Goal: Transaction & Acquisition: Book appointment/travel/reservation

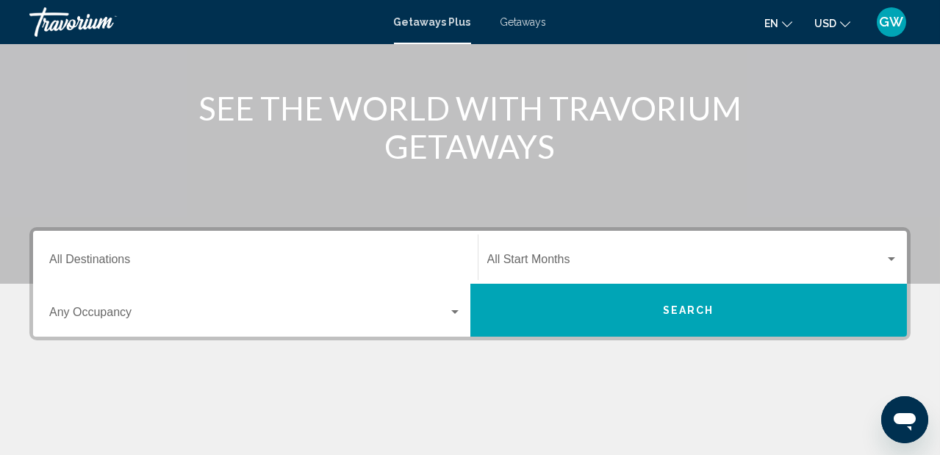
scroll to position [135, 0]
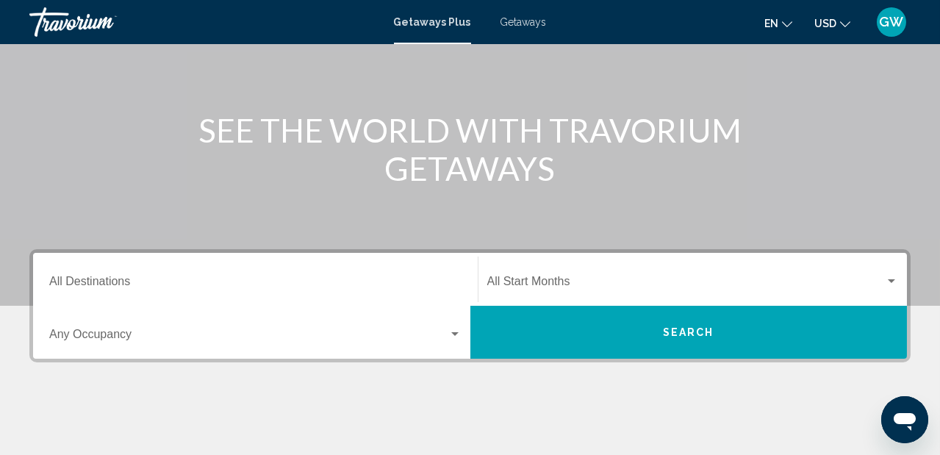
click at [526, 26] on span "Getaways" at bounding box center [524, 22] width 46 height 12
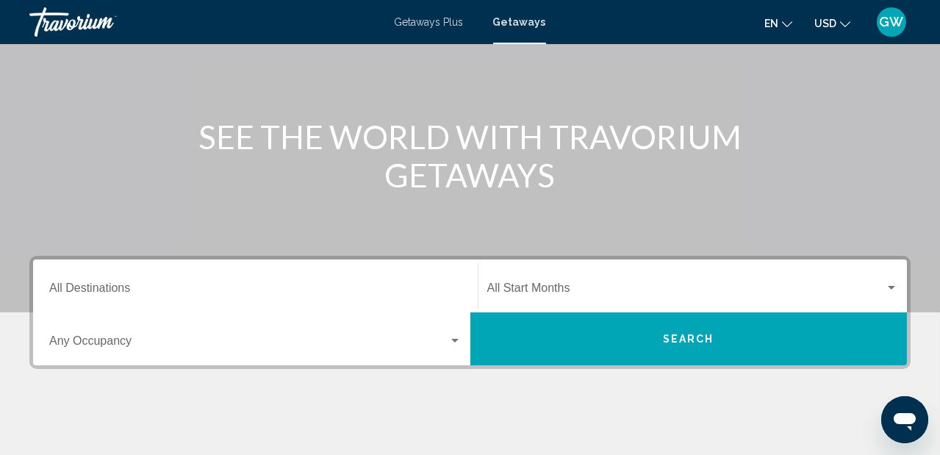
scroll to position [133, 0]
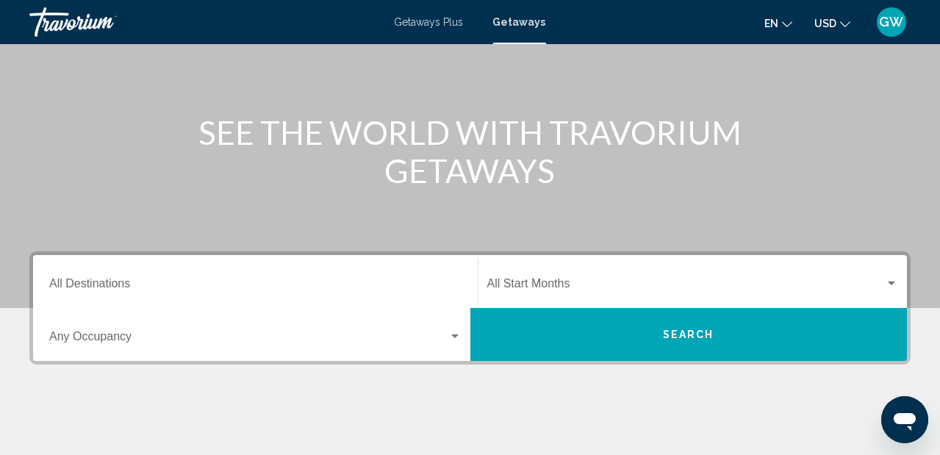
click at [294, 281] on input "Destination All Destinations" at bounding box center [255, 286] width 412 height 13
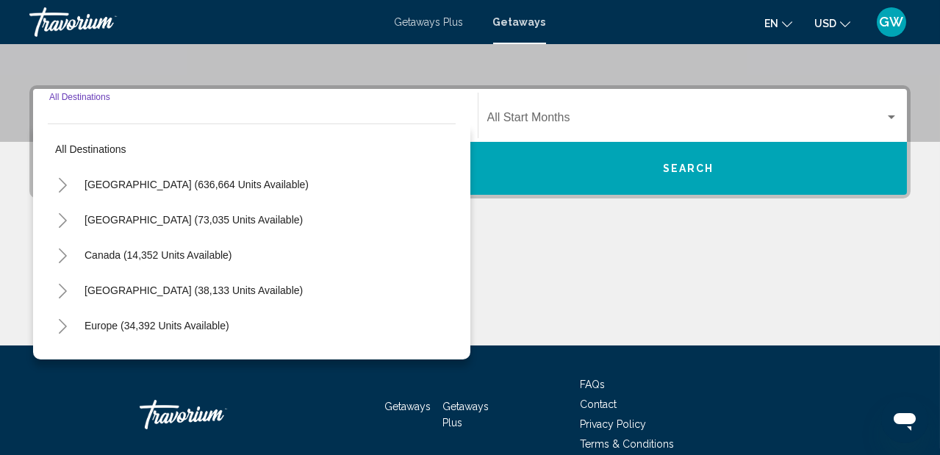
scroll to position [337, 0]
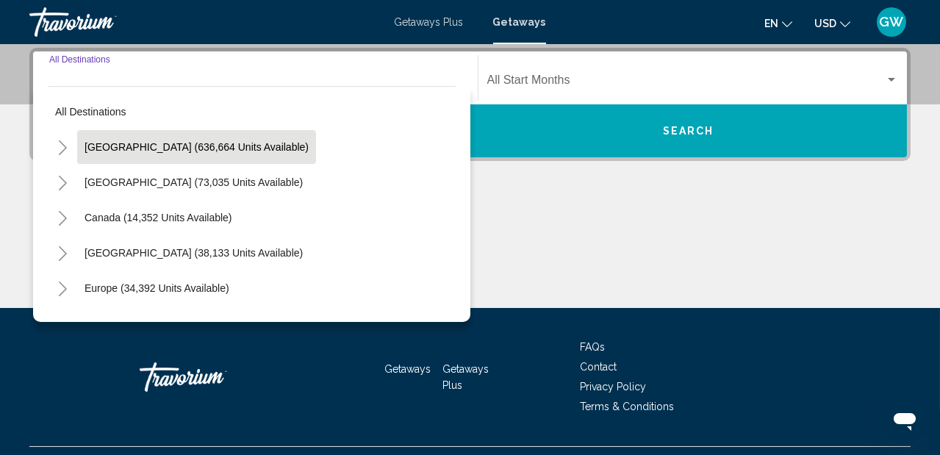
click at [231, 147] on span "[GEOGRAPHIC_DATA] (636,664 units available)" at bounding box center [197, 147] width 224 height 12
type input "**********"
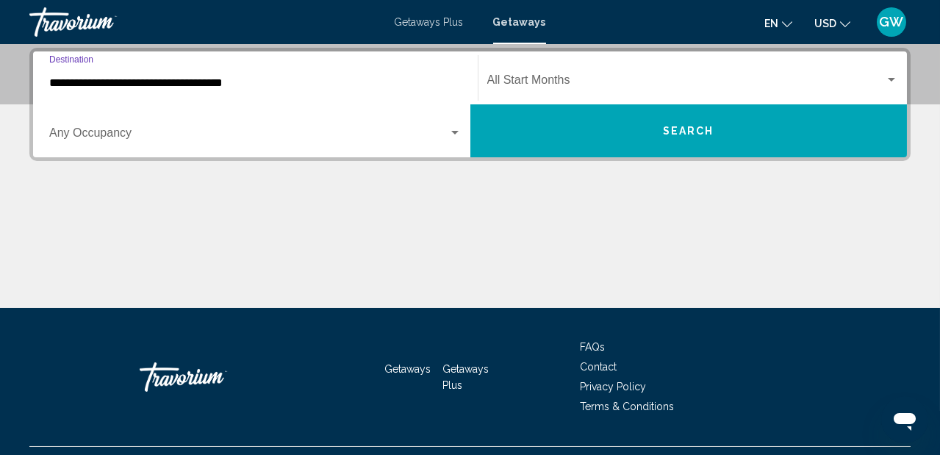
click at [892, 79] on div "Search widget" at bounding box center [891, 80] width 7 height 4
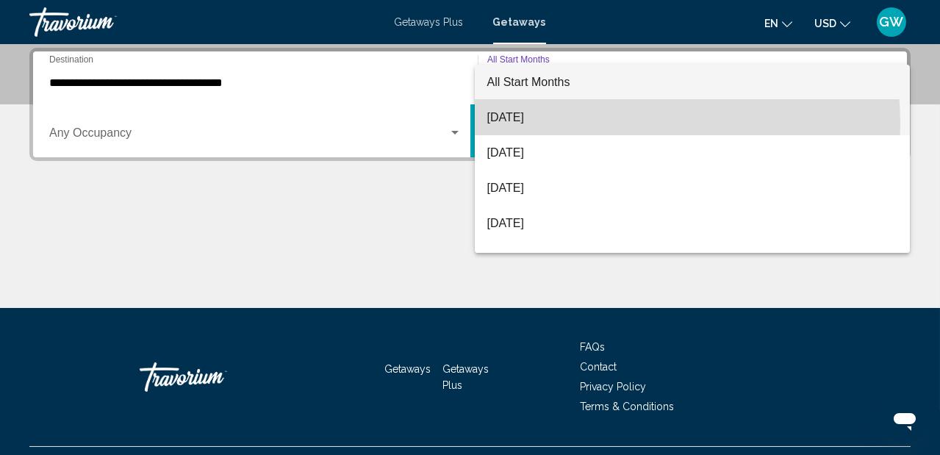
click at [570, 123] on span "[DATE]" at bounding box center [693, 117] width 412 height 35
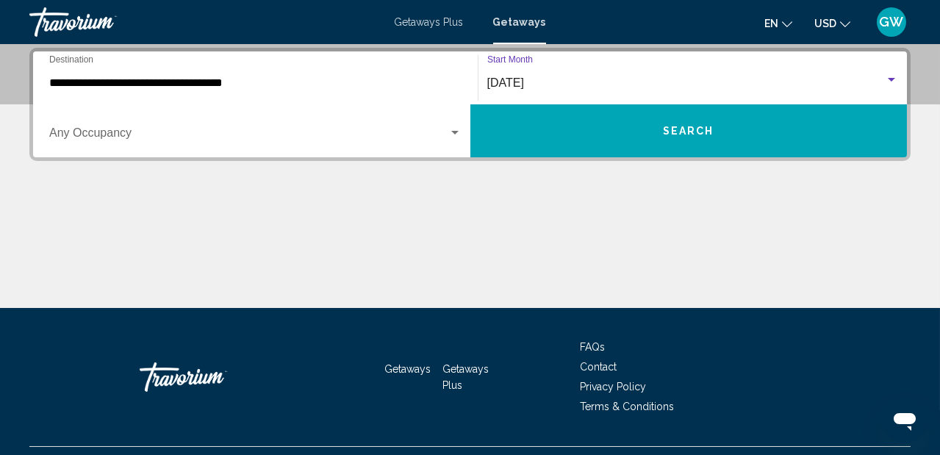
click at [416, 135] on span "Search widget" at bounding box center [248, 135] width 399 height 13
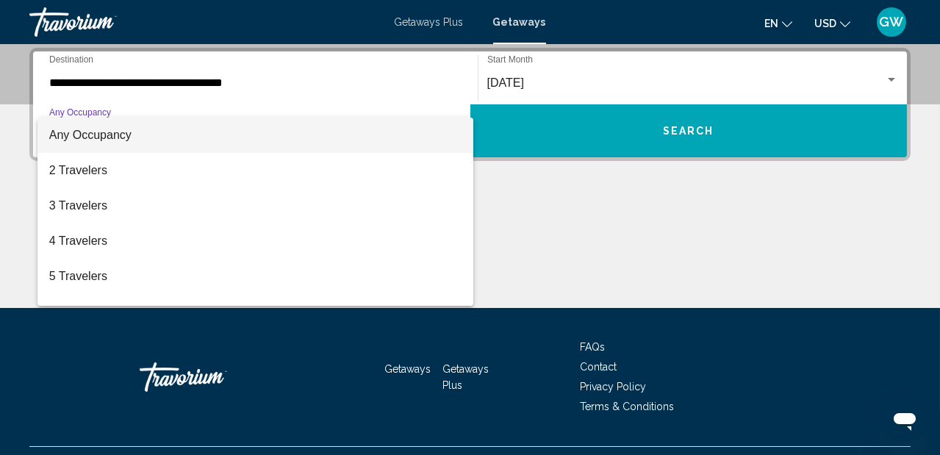
click at [701, 261] on div at bounding box center [470, 227] width 940 height 455
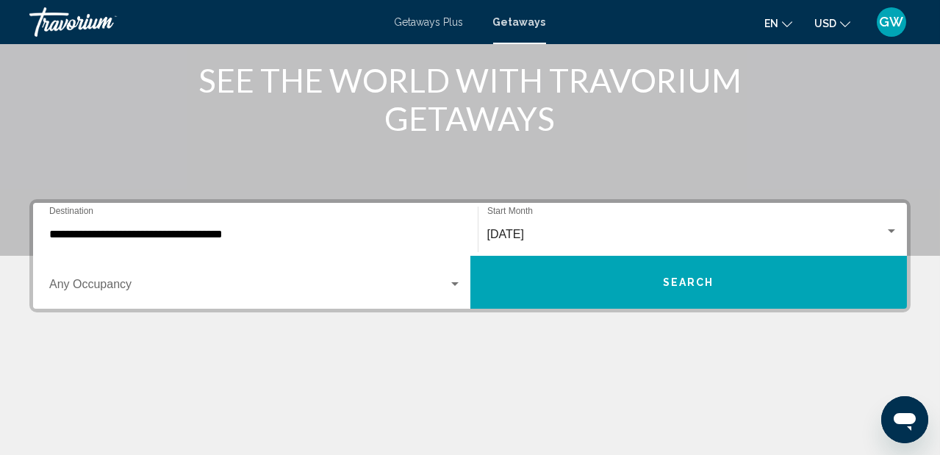
scroll to position [151, 0]
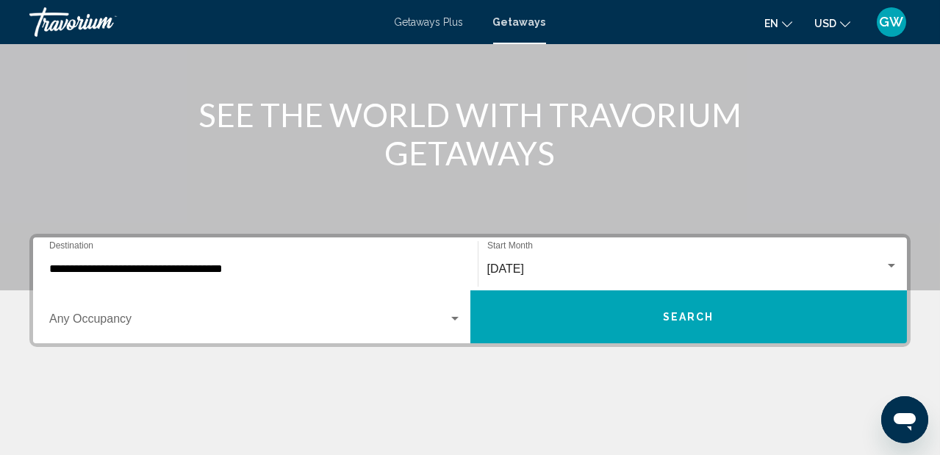
click at [790, 315] on button "Search" at bounding box center [688, 316] width 437 height 53
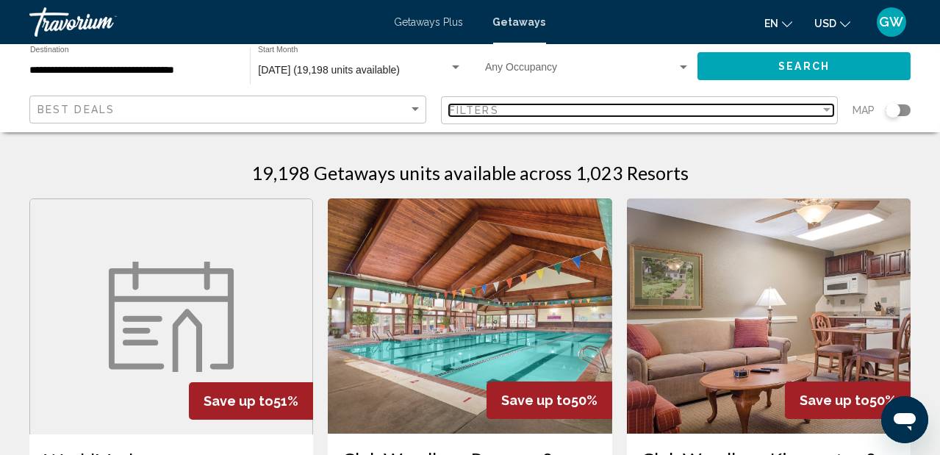
click at [681, 106] on div "Filters" at bounding box center [634, 110] width 371 height 12
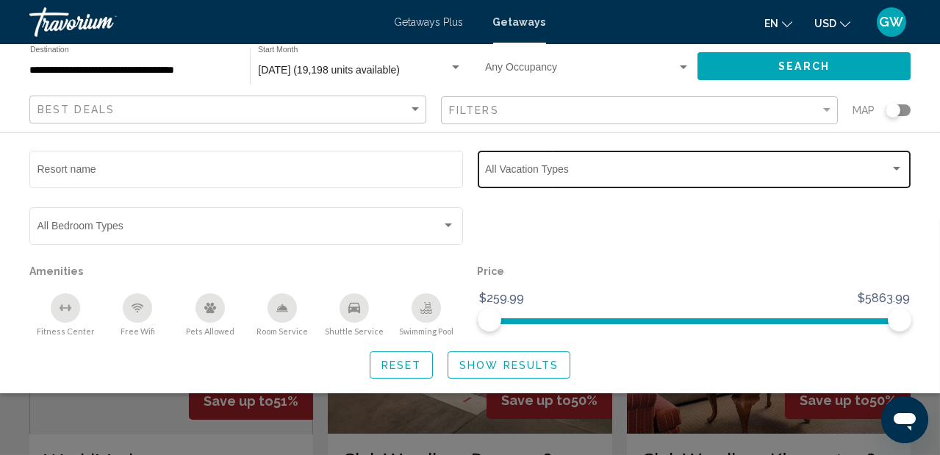
click at [892, 173] on div "Search widget" at bounding box center [896, 169] width 13 height 12
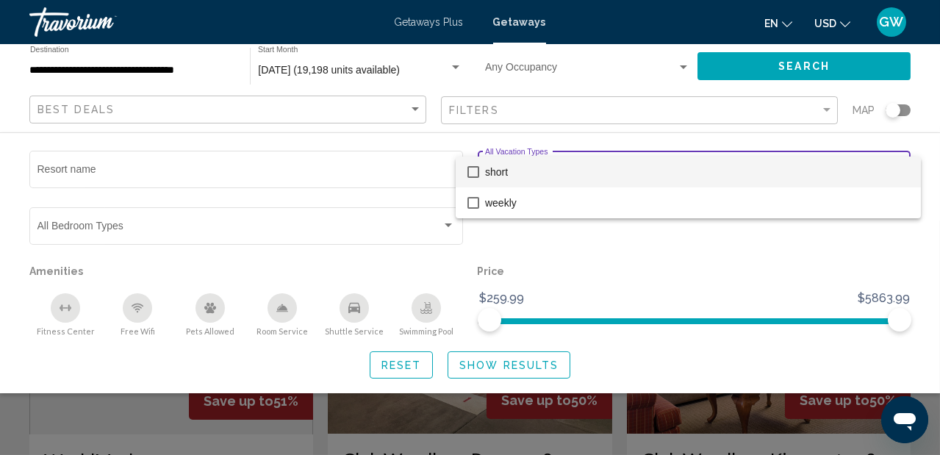
click at [723, 252] on div at bounding box center [470, 227] width 940 height 455
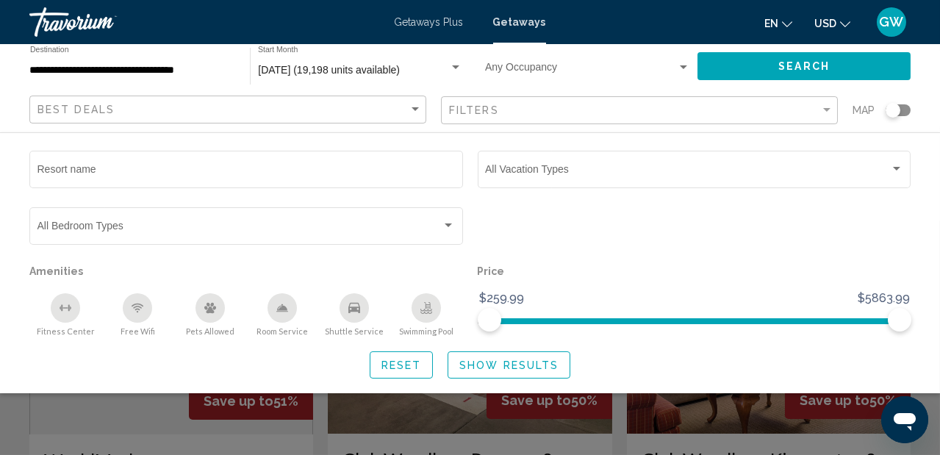
click at [429, 115] on div "Best Deals Filters Map" at bounding box center [469, 111] width 881 height 30
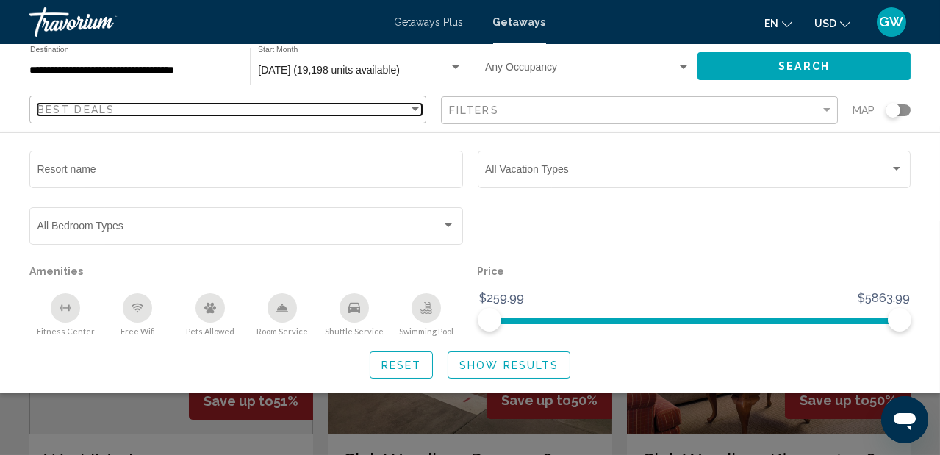
click at [408, 111] on div "Best Deals" at bounding box center [222, 110] width 371 height 12
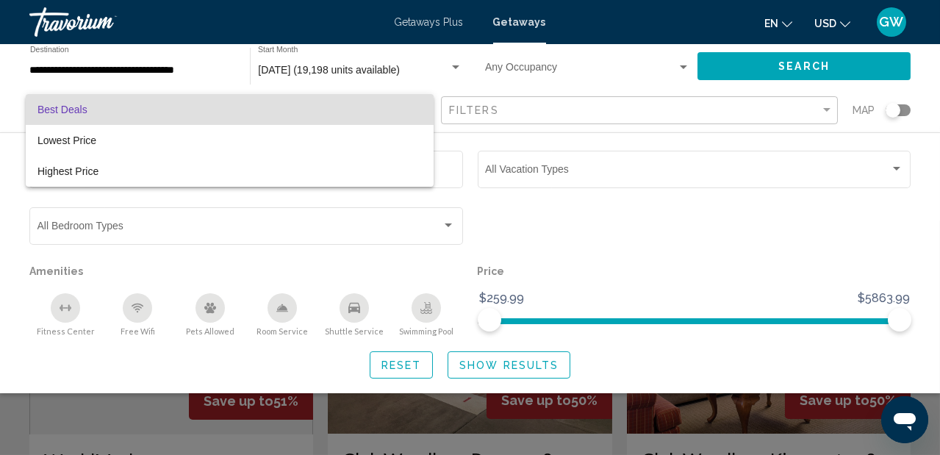
click at [553, 218] on div at bounding box center [470, 227] width 940 height 455
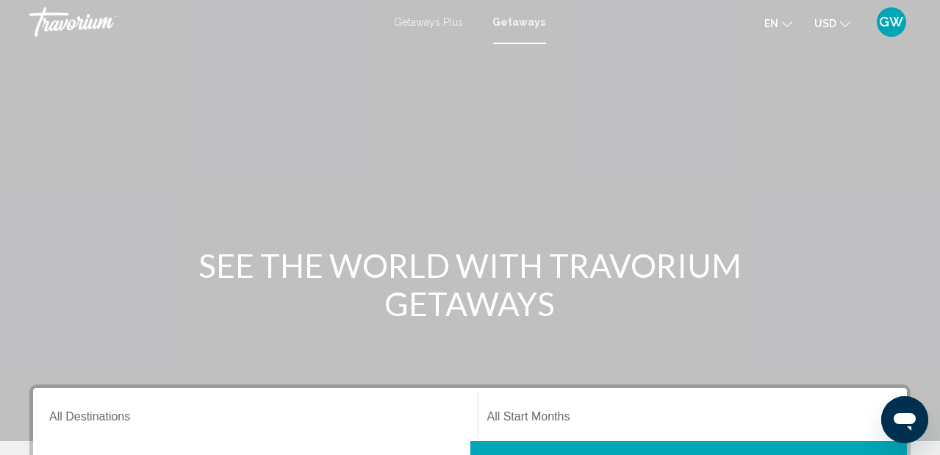
click at [848, 25] on icon "Change currency" at bounding box center [845, 24] width 10 height 10
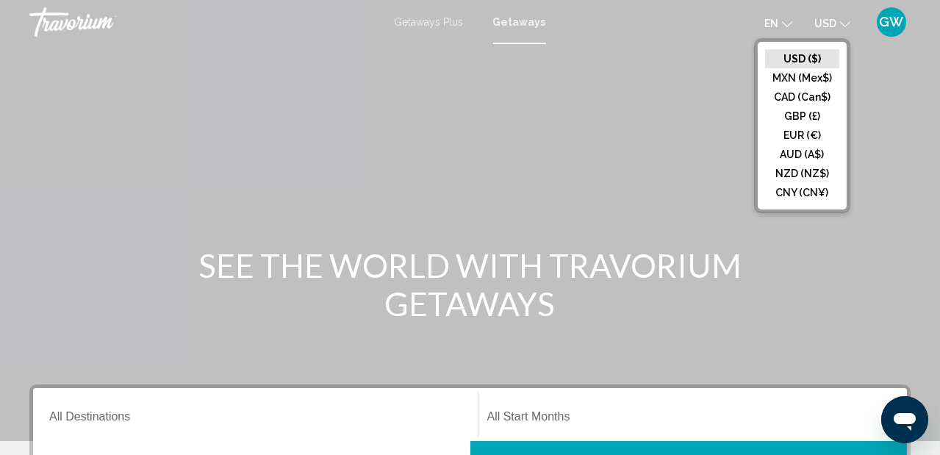
click at [890, 119] on div "Main content" at bounding box center [470, 220] width 940 height 441
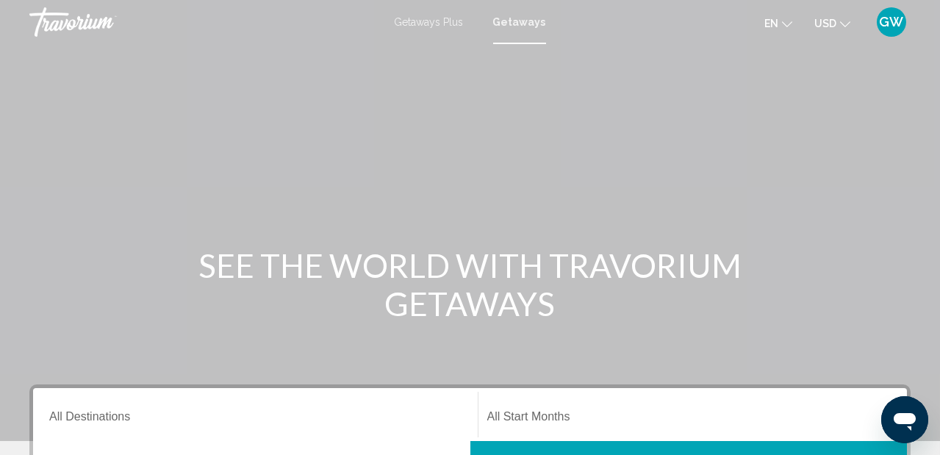
click at [891, 24] on span "GW" at bounding box center [892, 22] width 24 height 15
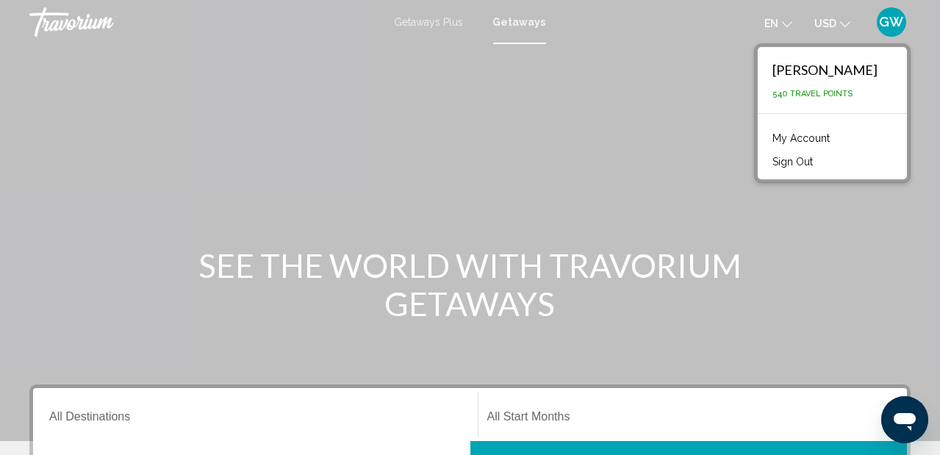
click at [821, 138] on link "My Account" at bounding box center [801, 138] width 72 height 19
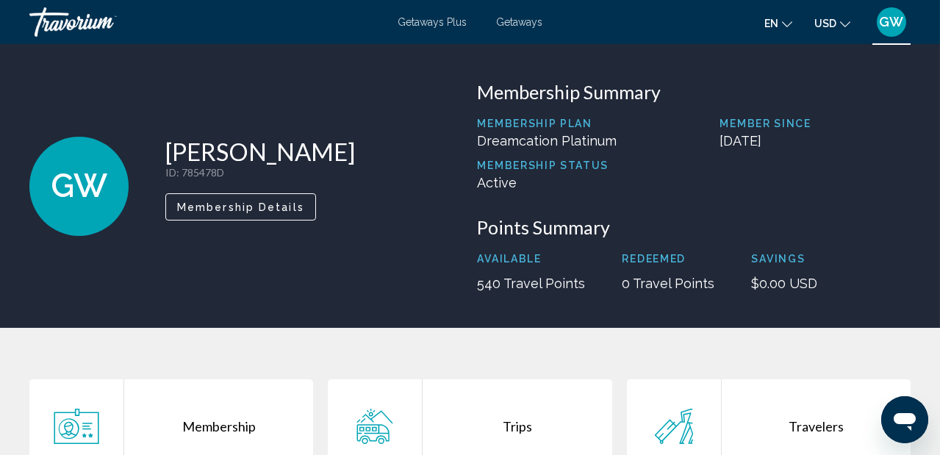
click at [265, 201] on span "Membership Details" at bounding box center [240, 207] width 127 height 12
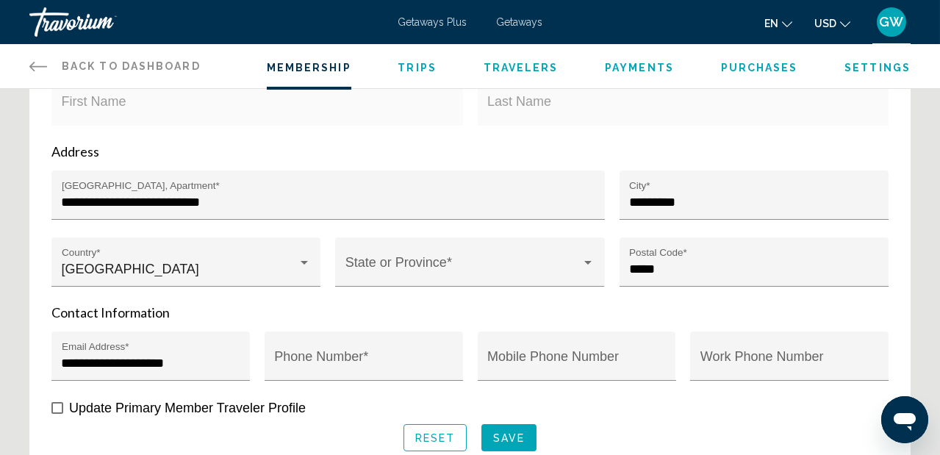
scroll to position [498, 0]
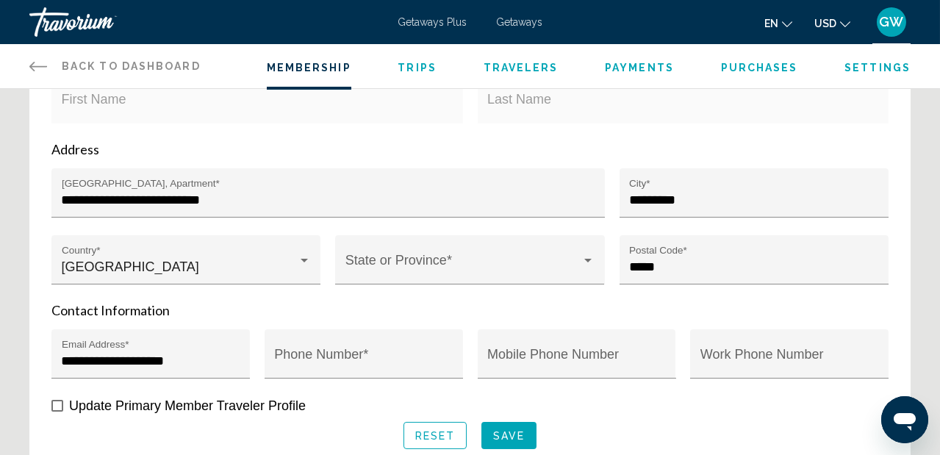
click at [420, 73] on span "Trips" at bounding box center [417, 68] width 39 height 12
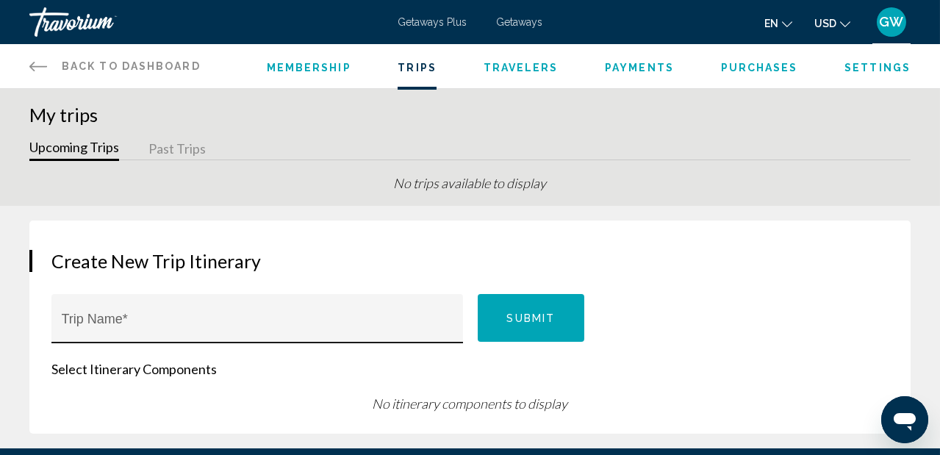
click at [131, 318] on input "Trip Name *" at bounding box center [258, 325] width 392 height 15
click at [30, 62] on icon "Main content" at bounding box center [38, 66] width 18 height 18
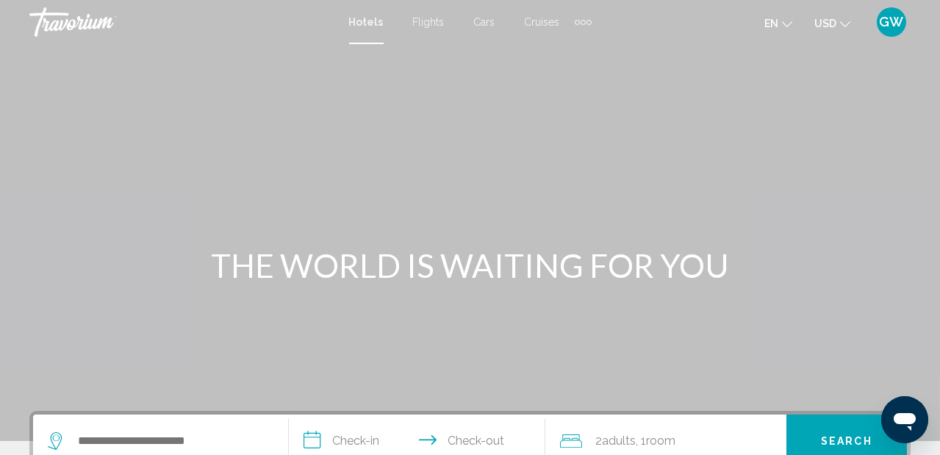
click at [421, 23] on span "Flights" at bounding box center [429, 22] width 32 height 12
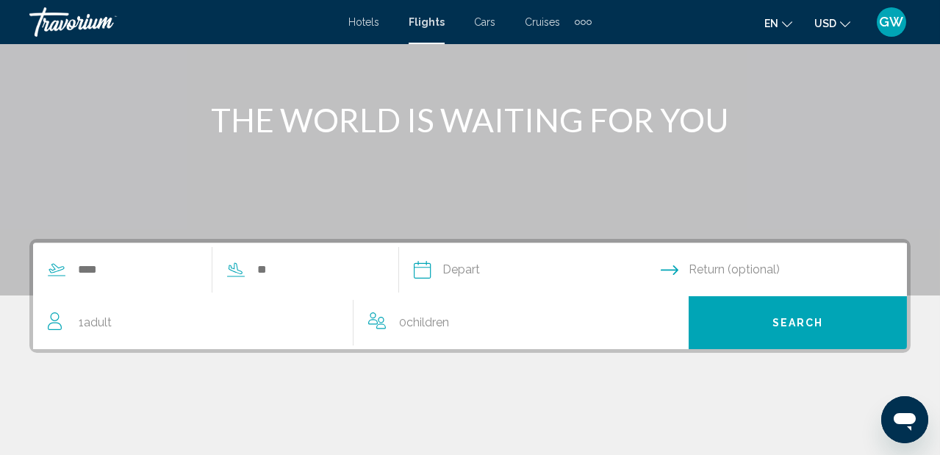
scroll to position [146, 0]
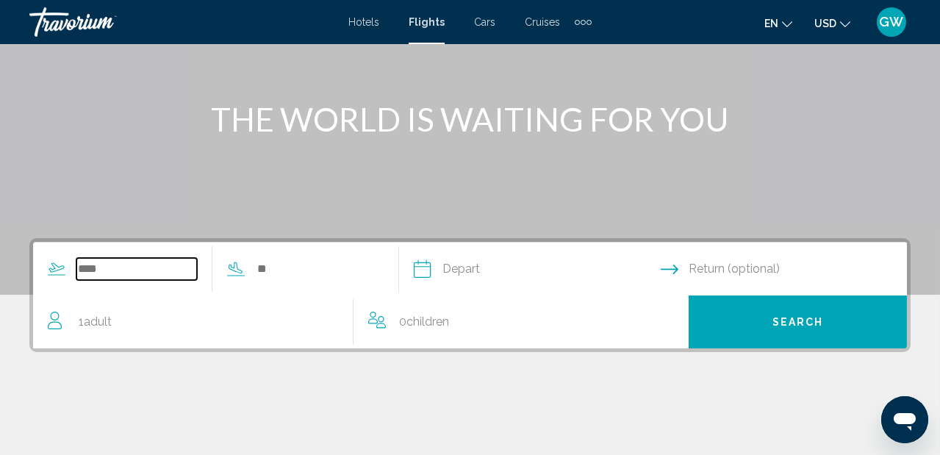
click at [150, 270] on input "Search widget" at bounding box center [136, 269] width 121 height 22
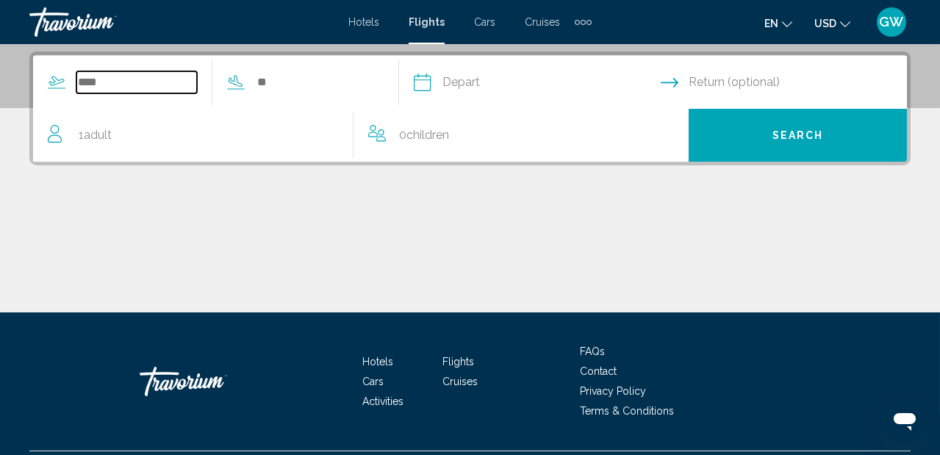
scroll to position [337, 0]
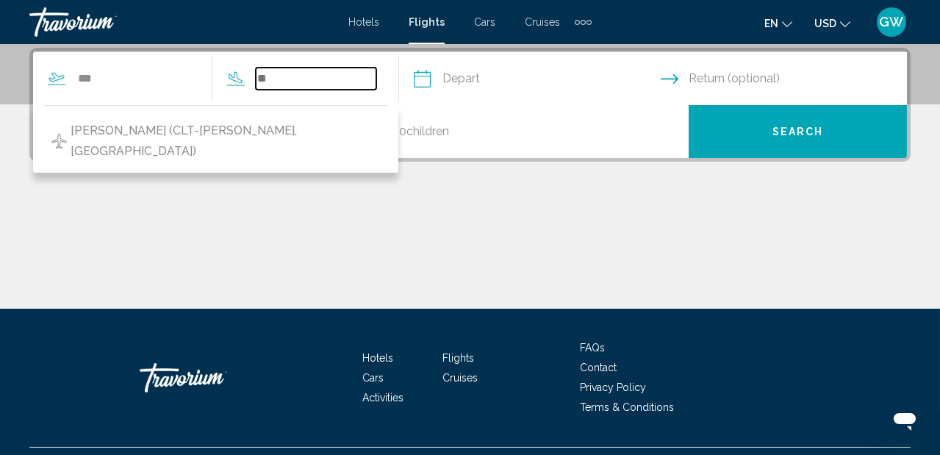
click at [316, 76] on input "Search widget" at bounding box center [316, 79] width 121 height 22
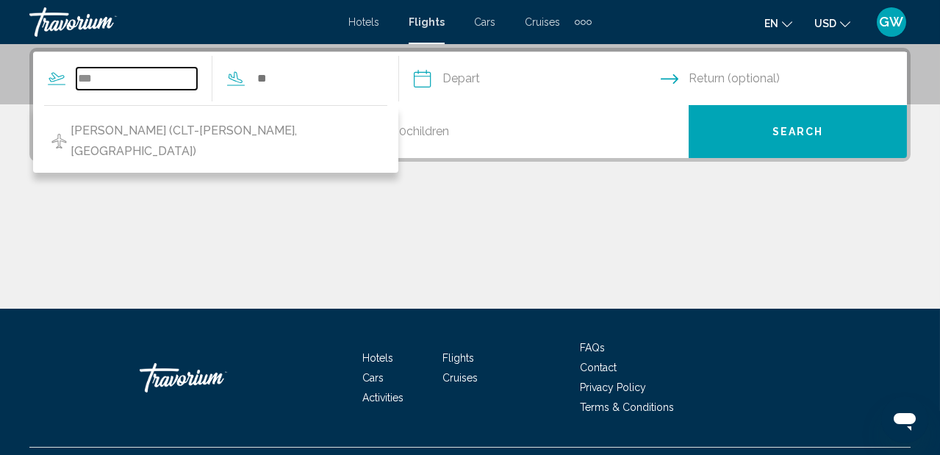
click at [167, 73] on input "***" at bounding box center [136, 79] width 121 height 22
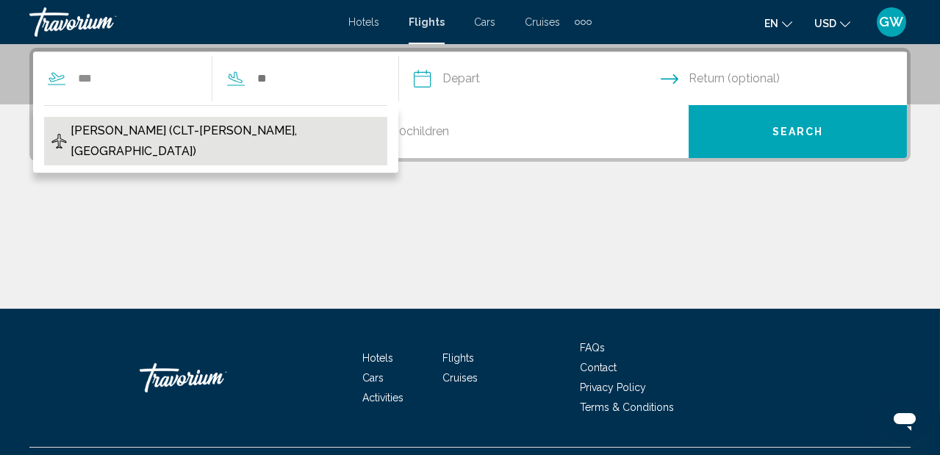
click at [157, 138] on span "Charlotte-Douglas Intl (CLT-Charlotte, US)" at bounding box center [225, 141] width 309 height 41
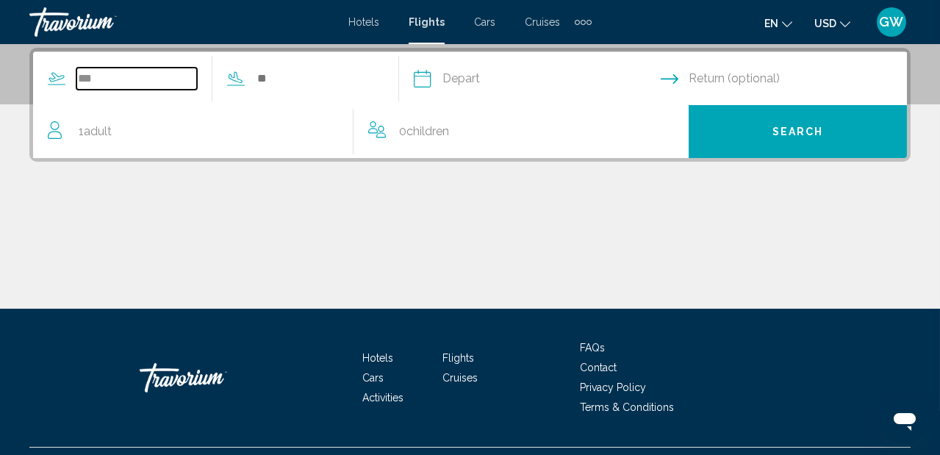
type input "**********"
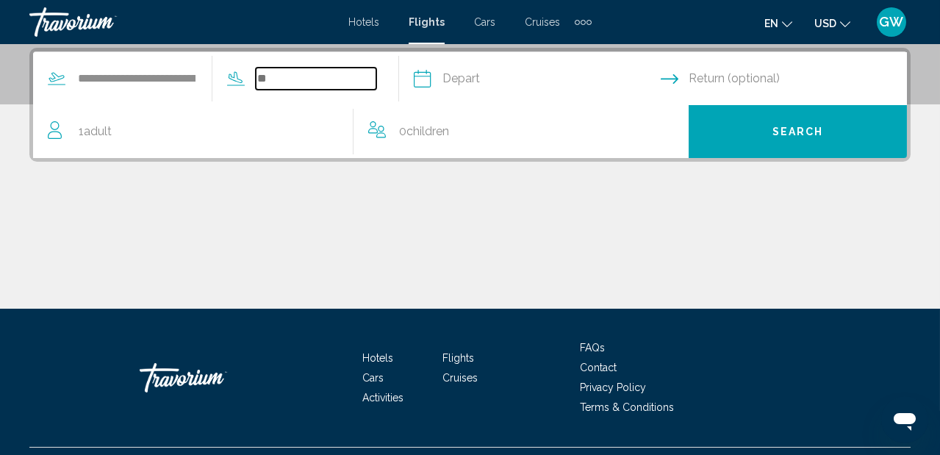
click at [325, 79] on input "Search widget" at bounding box center [316, 79] width 121 height 22
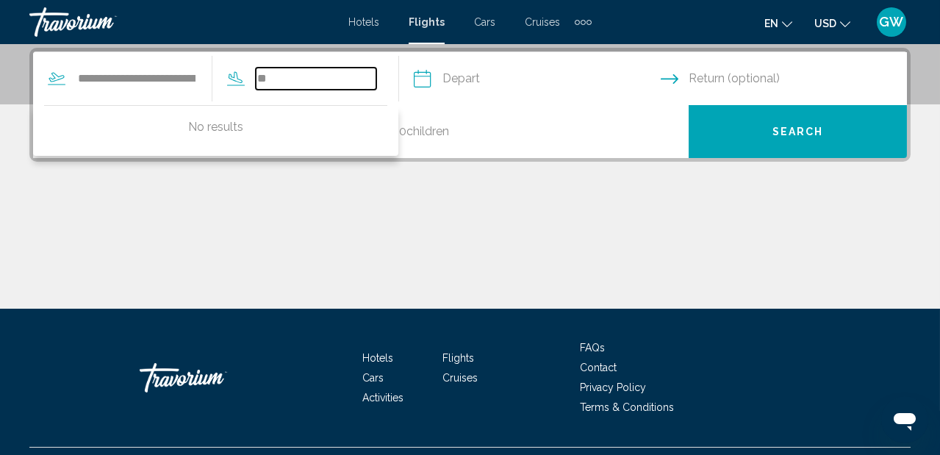
type input "*"
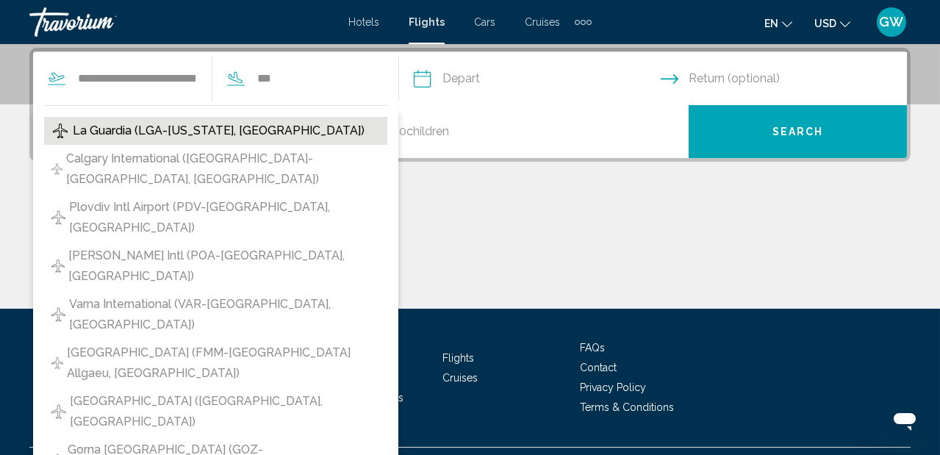
click at [204, 131] on span "La Guardia (LGA-New York, US)" at bounding box center [219, 131] width 292 height 21
type input "**********"
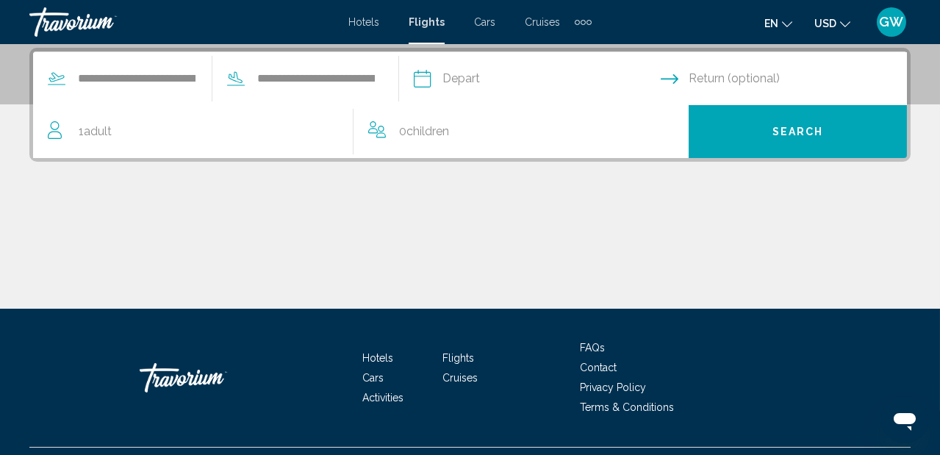
click at [550, 79] on input "Depart date" at bounding box center [536, 80] width 253 height 57
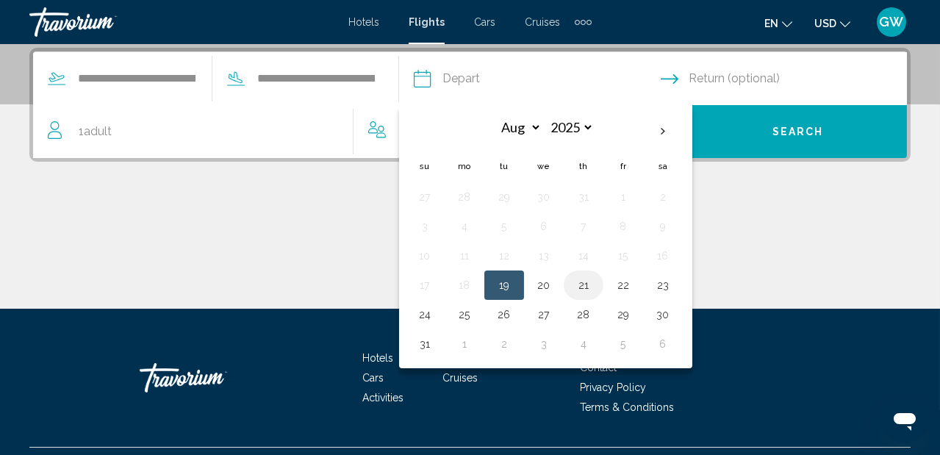
click at [595, 290] on button "21" at bounding box center [584, 285] width 24 height 21
type input "**********"
select select "*"
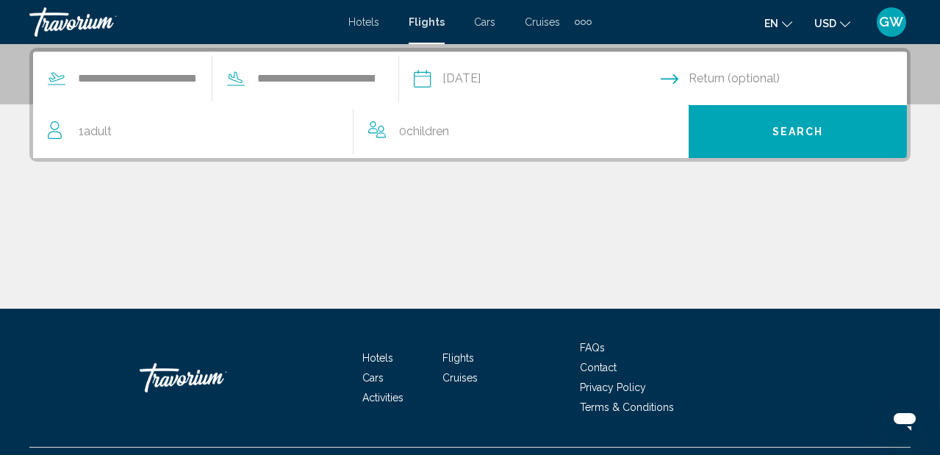
click at [764, 82] on input "Return date" at bounding box center [787, 80] width 253 height 57
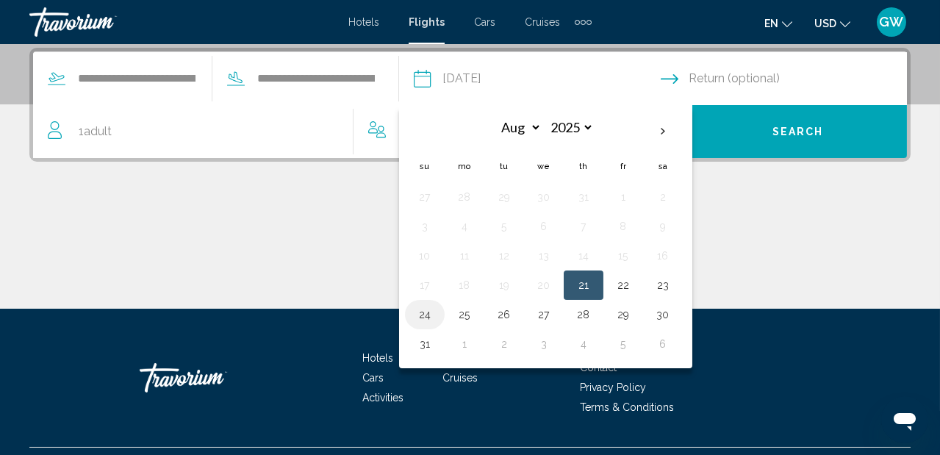
click at [437, 323] on button "24" at bounding box center [425, 314] width 24 height 21
type input "**********"
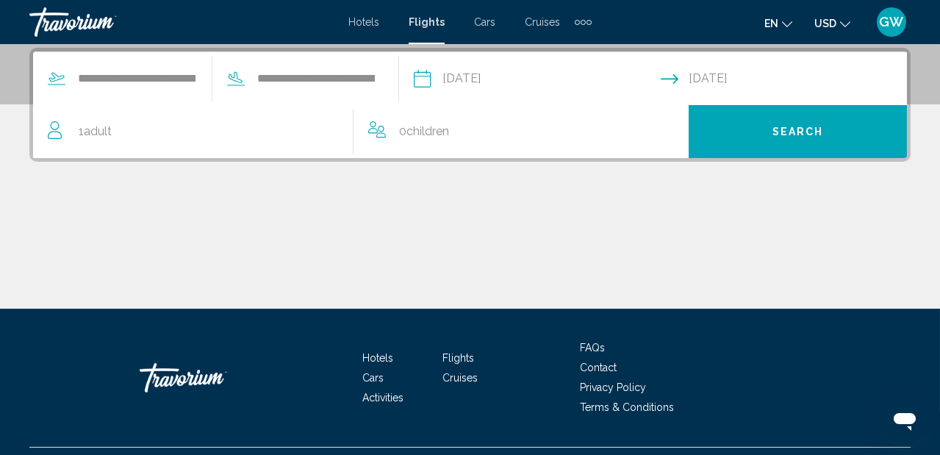
click at [803, 126] on span "Search" at bounding box center [798, 132] width 51 height 12
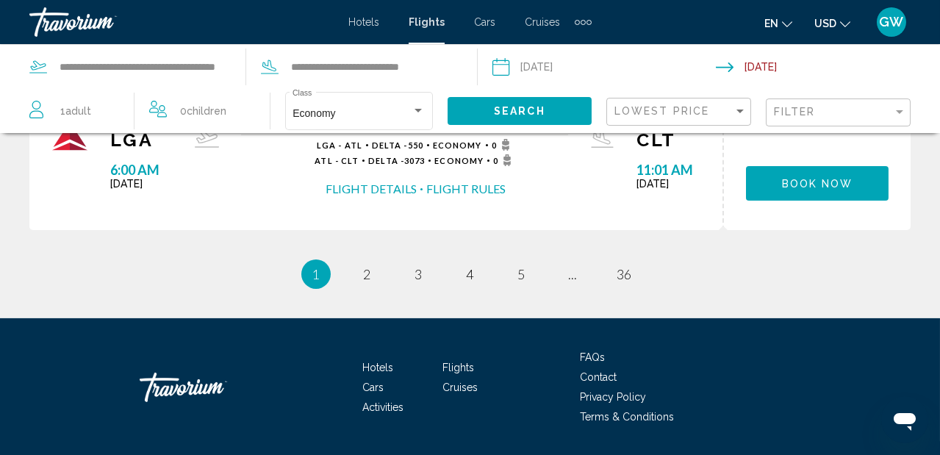
scroll to position [1599, 0]
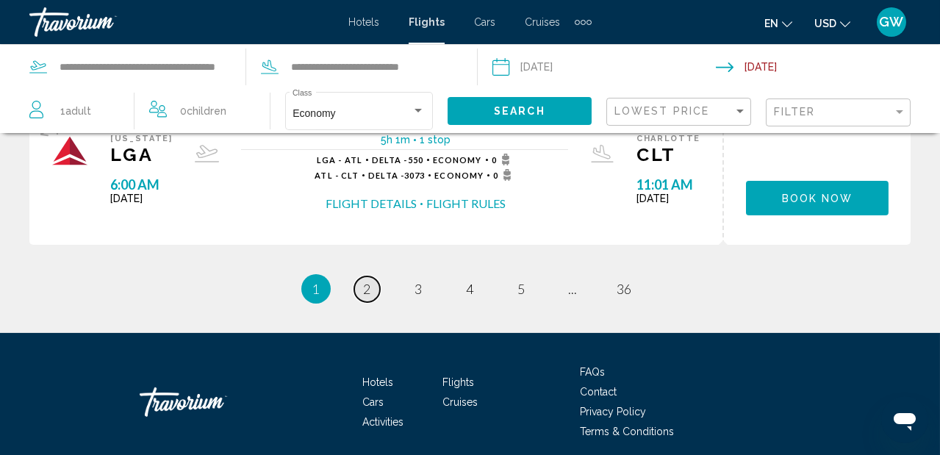
click at [364, 287] on span "2" at bounding box center [367, 289] width 7 height 16
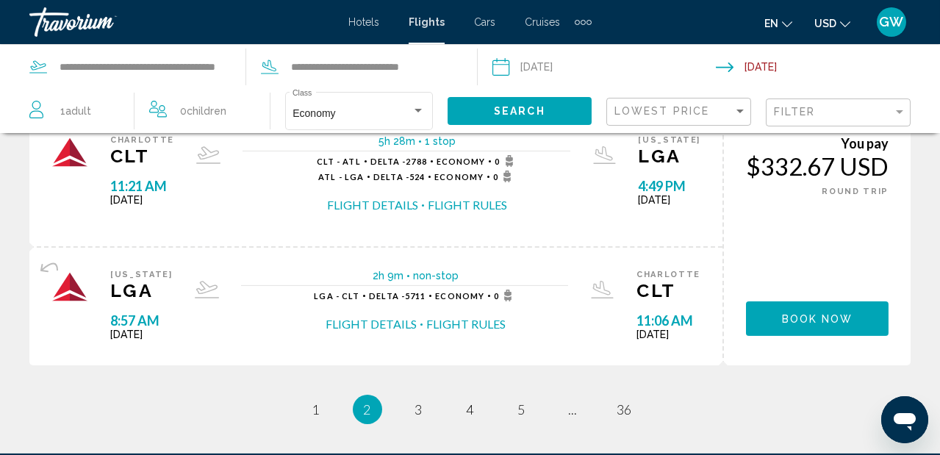
scroll to position [1479, 0]
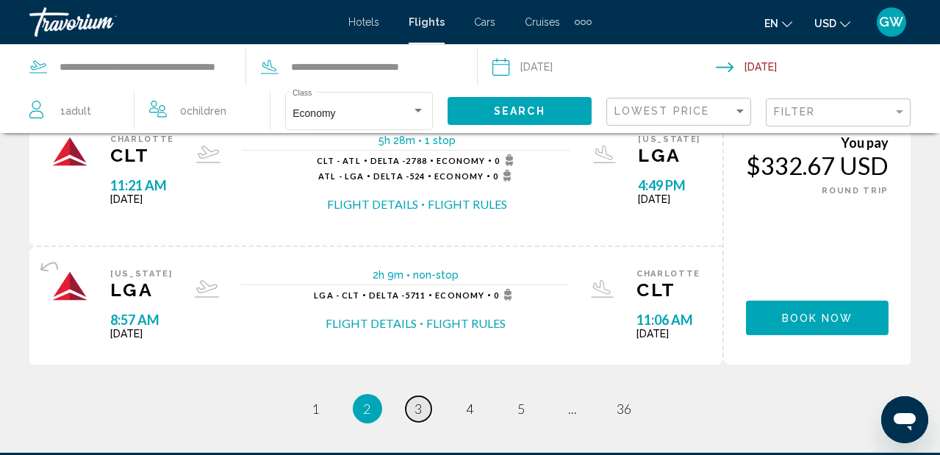
click at [421, 410] on span "3" at bounding box center [418, 409] width 7 height 16
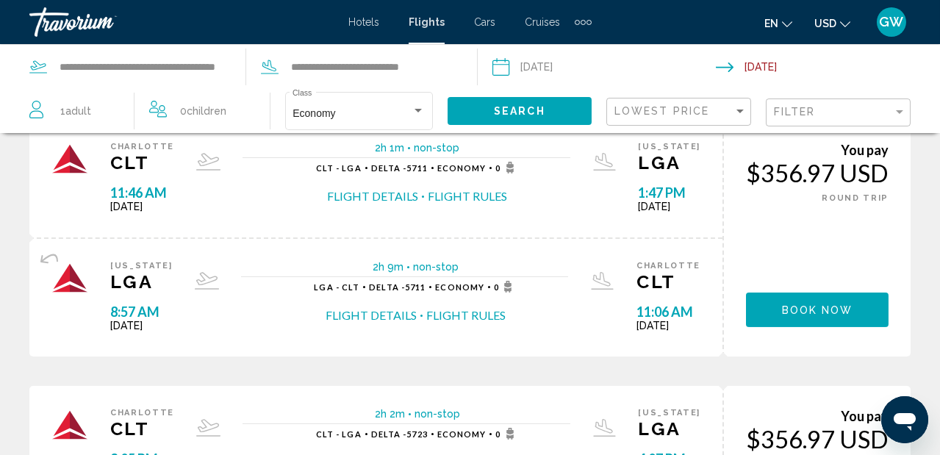
scroll to position [1259, 0]
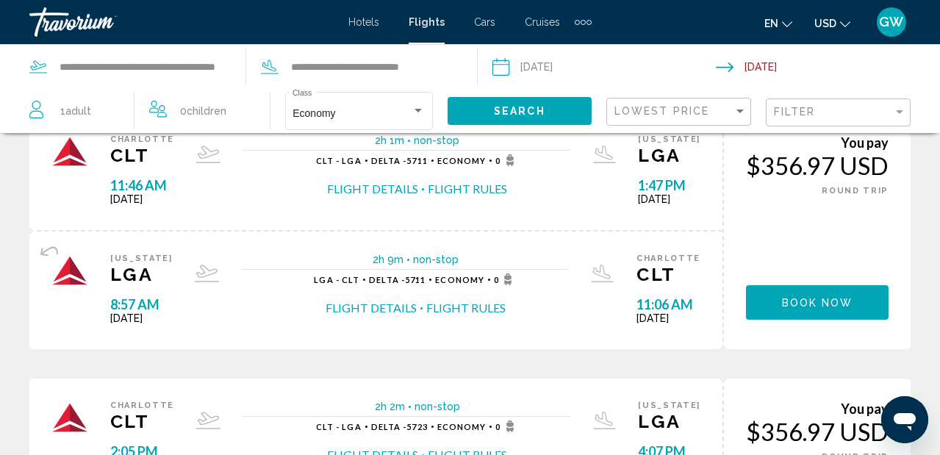
click at [536, 74] on input "Depart date: Aug 21, 2025" at bounding box center [604, 69] width 230 height 49
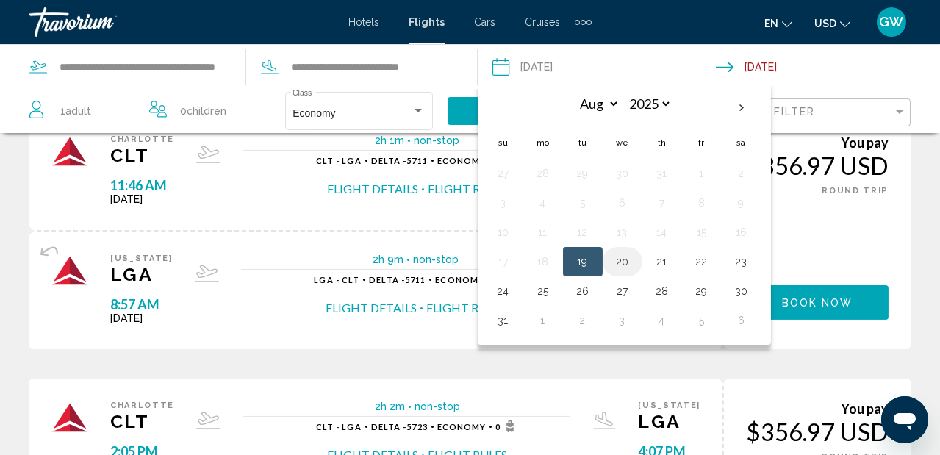
click at [627, 259] on button "20" at bounding box center [623, 261] width 24 height 21
type input "**********"
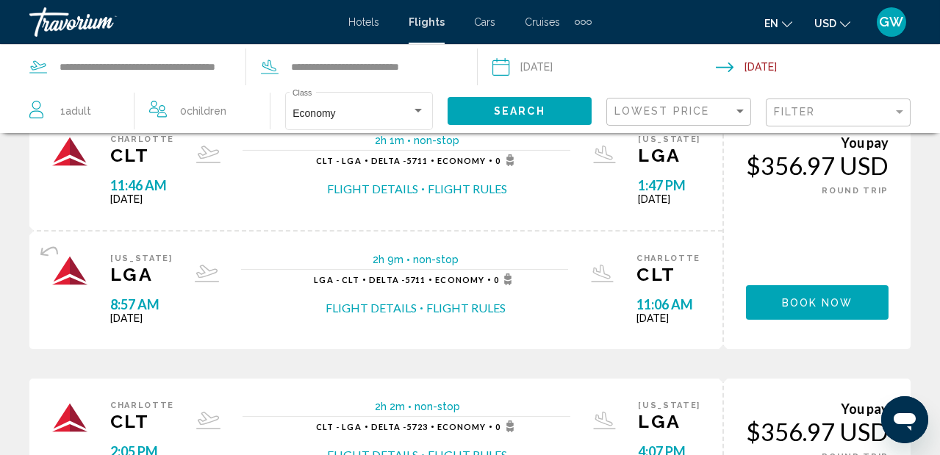
click at [547, 116] on button "Search" at bounding box center [520, 110] width 144 height 27
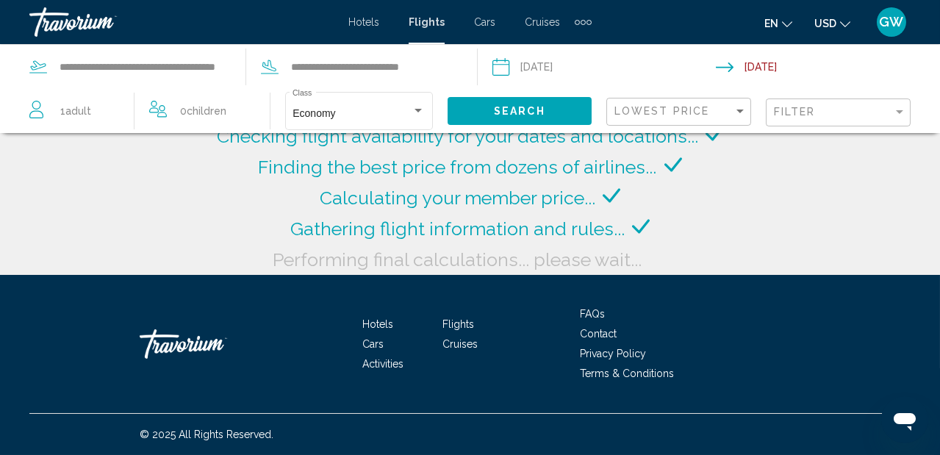
scroll to position [5, 0]
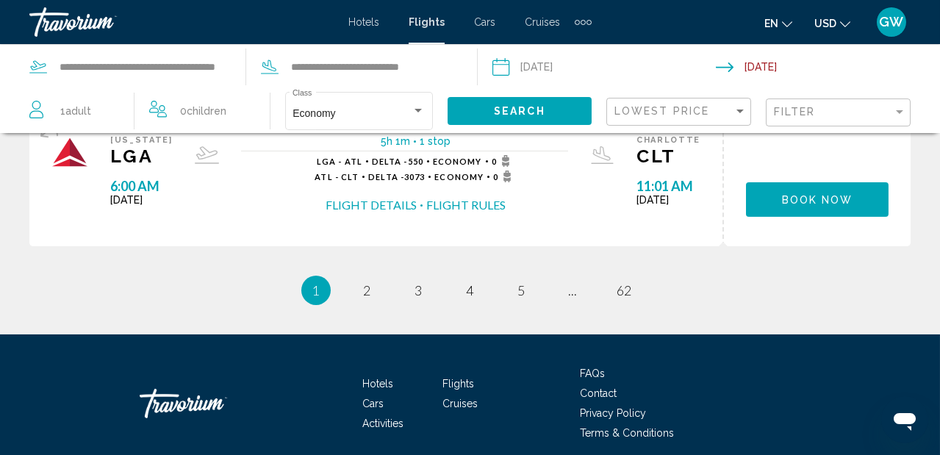
scroll to position [1552, 0]
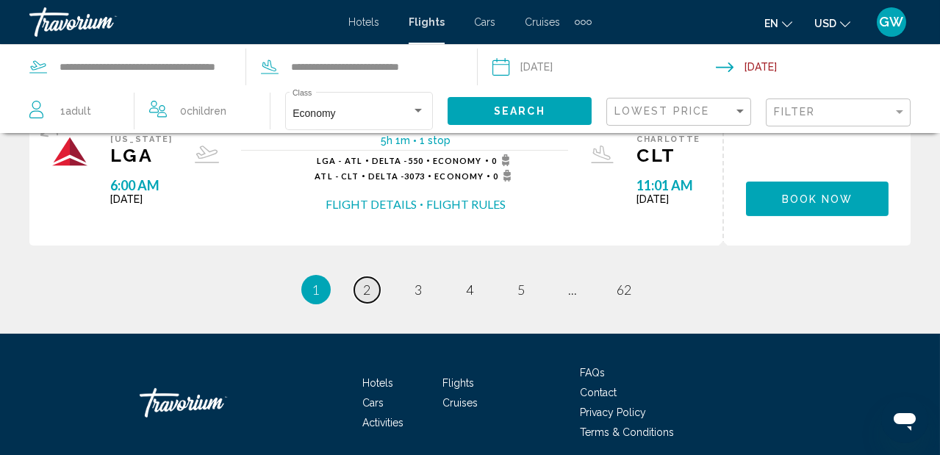
click at [362, 291] on link "page 2" at bounding box center [367, 290] width 26 height 26
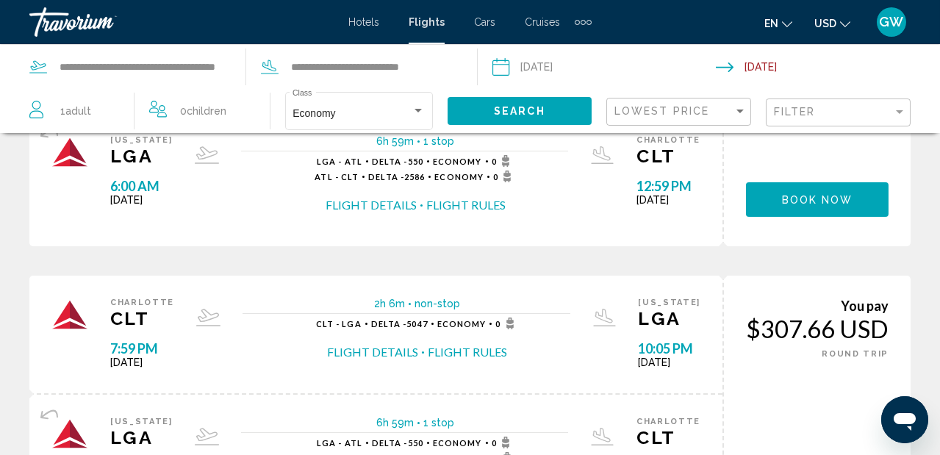
scroll to position [485, 0]
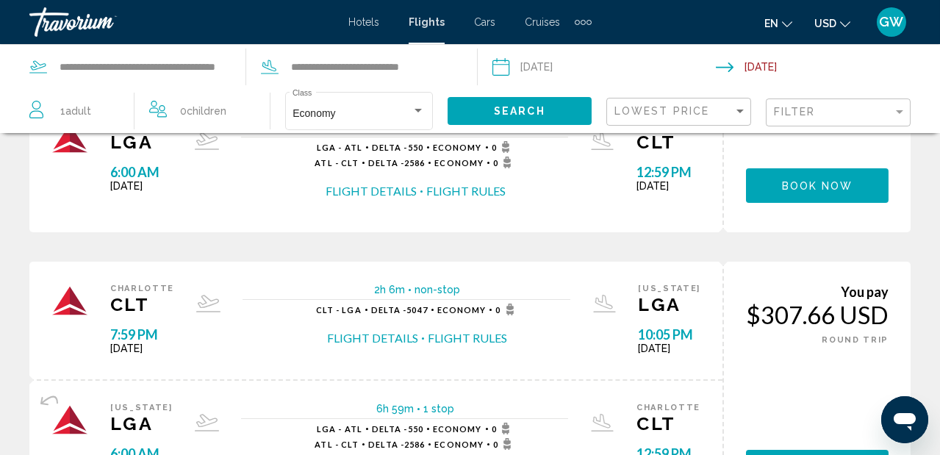
click at [365, 18] on span "Hotels" at bounding box center [363, 22] width 31 height 12
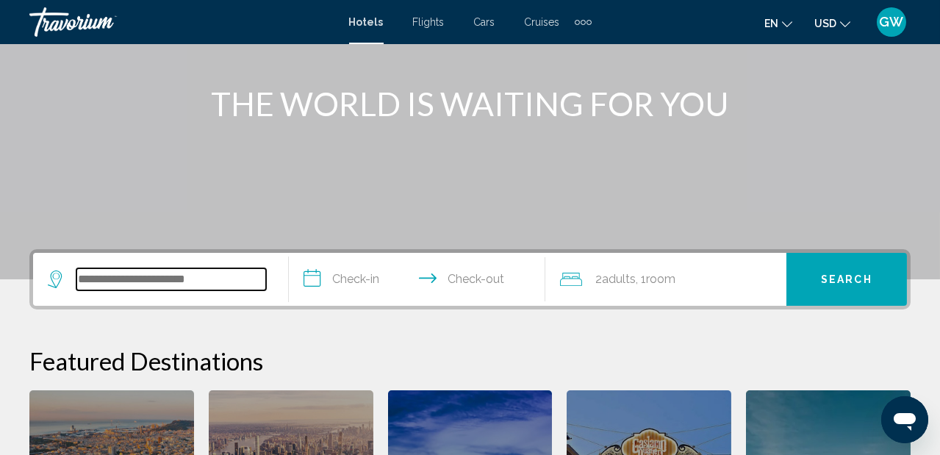
click at [218, 280] on input "Search widget" at bounding box center [171, 279] width 190 height 22
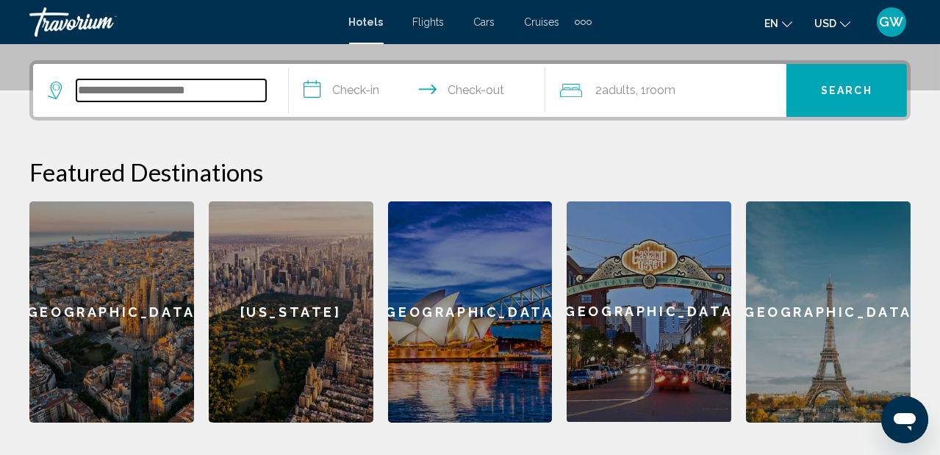
scroll to position [362, 0]
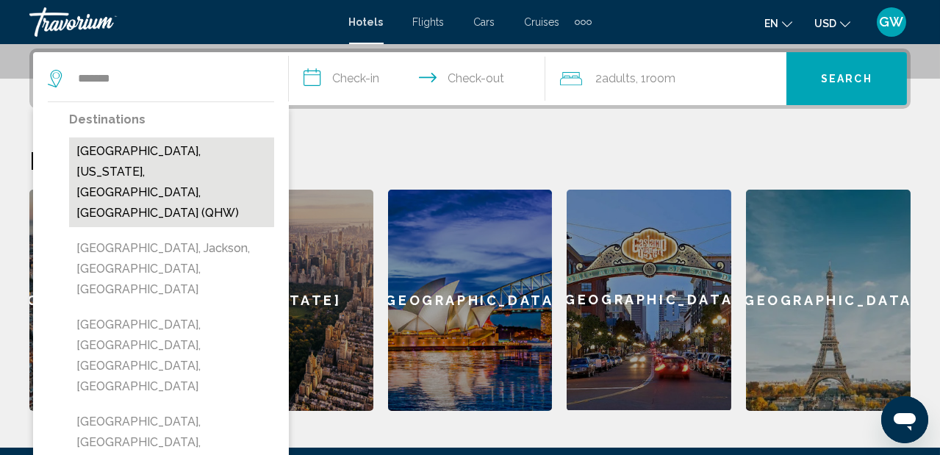
click at [169, 149] on button "Brooklyn, New York, NY, United States (QHW)" at bounding box center [171, 182] width 205 height 90
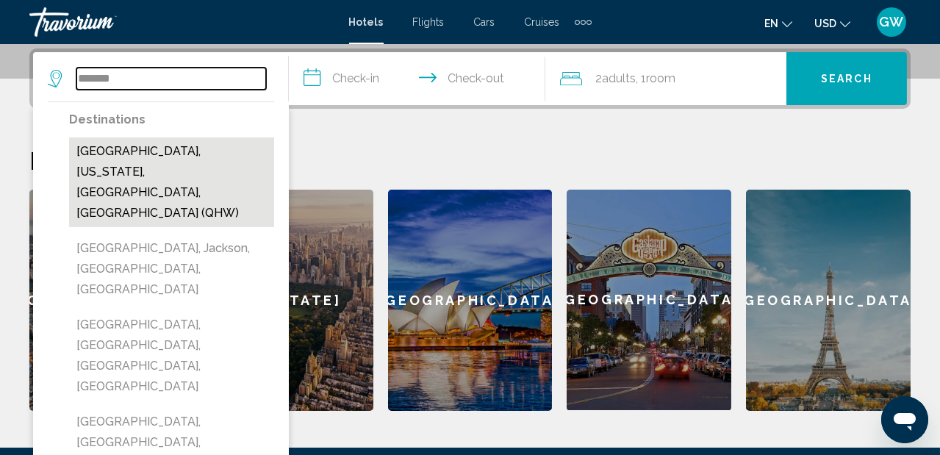
type input "**********"
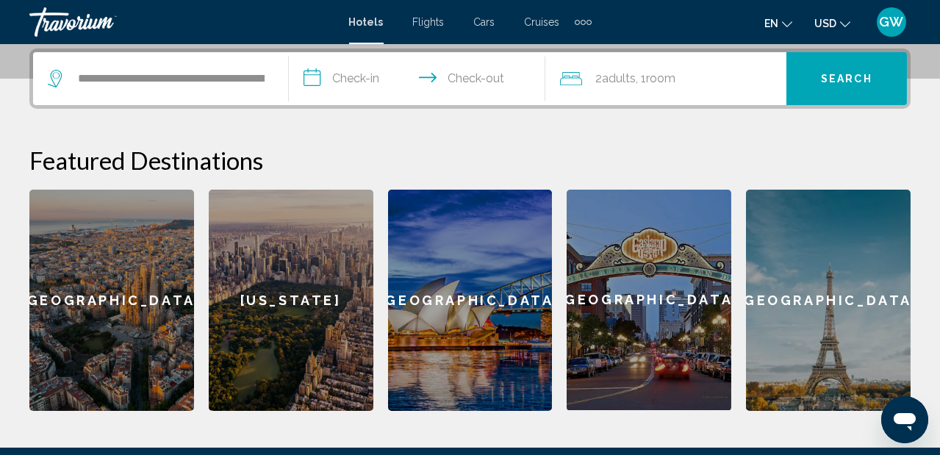
click at [353, 74] on input "**********" at bounding box center [420, 80] width 262 height 57
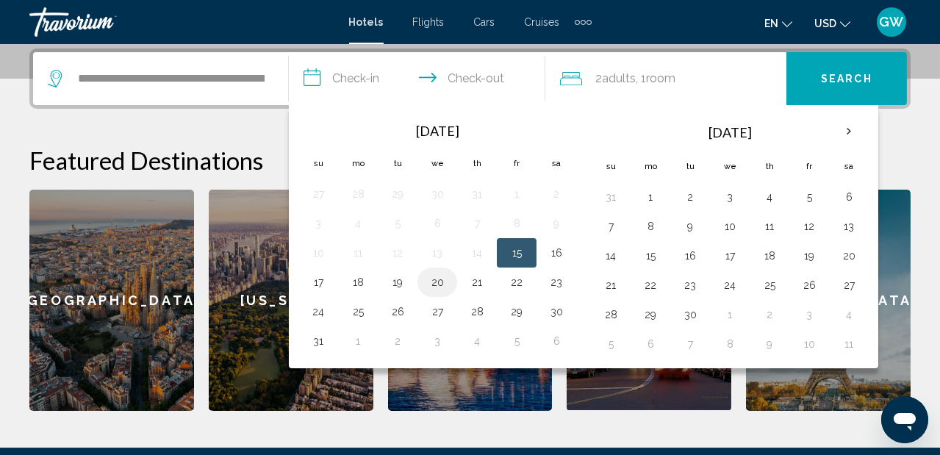
click at [439, 281] on button "20" at bounding box center [438, 282] width 24 height 21
click at [526, 276] on button "22" at bounding box center [517, 282] width 24 height 21
type input "**********"
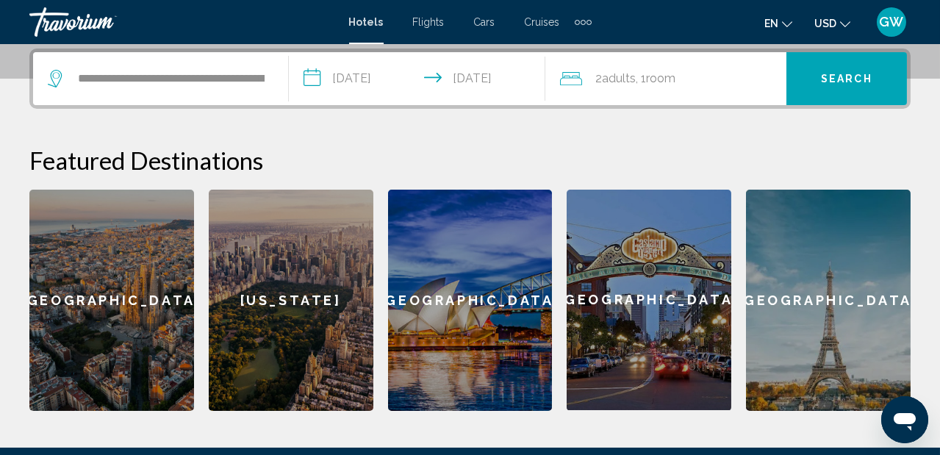
click at [834, 88] on button "Search" at bounding box center [847, 78] width 121 height 53
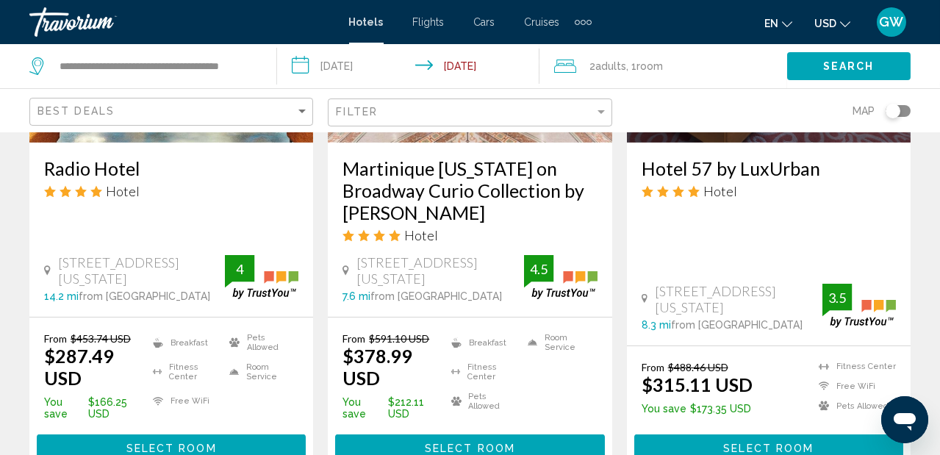
scroll to position [2073, 0]
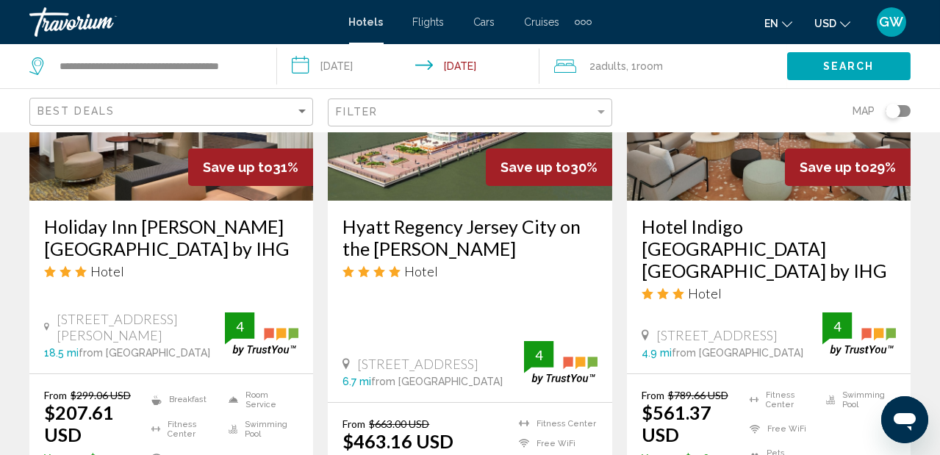
scroll to position [1405, 0]
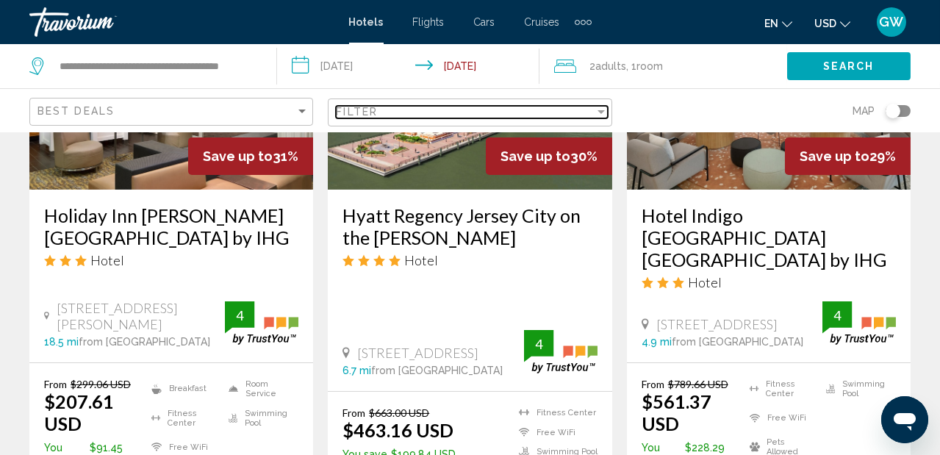
click at [601, 115] on div "Filter" at bounding box center [601, 112] width 13 height 12
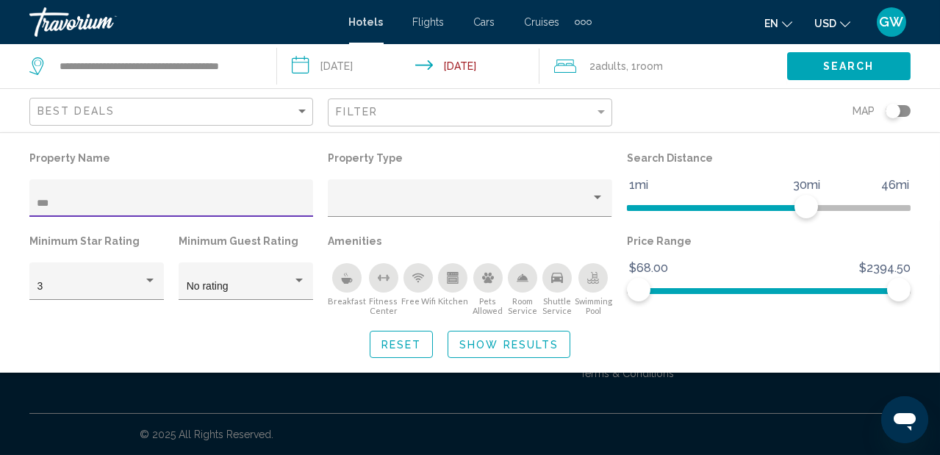
scroll to position [536, 0]
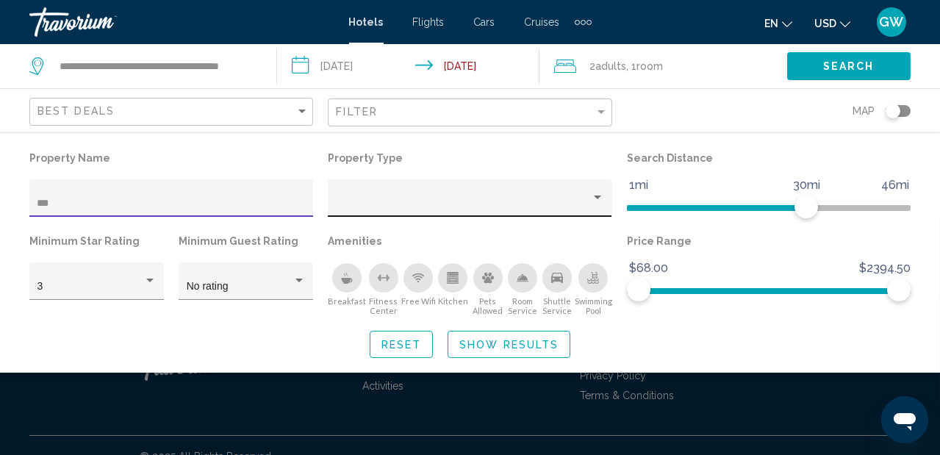
type input "***"
click at [603, 198] on div "Property type" at bounding box center [597, 198] width 13 height 12
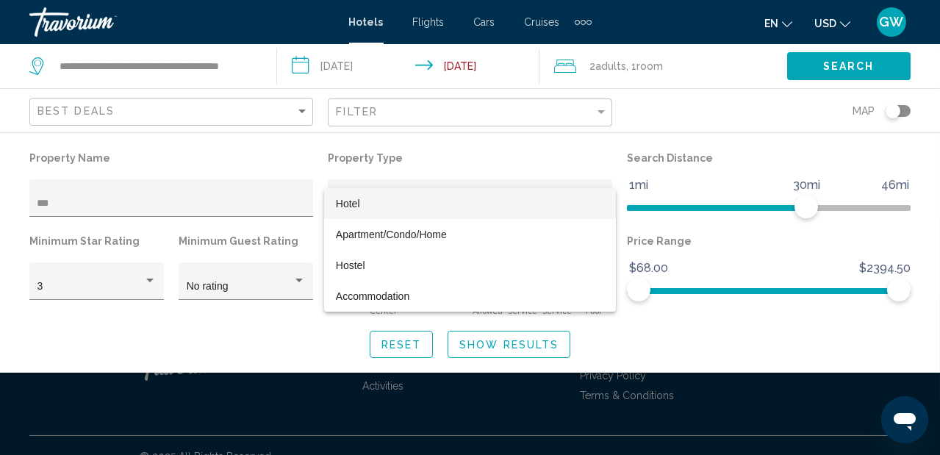
click at [659, 343] on div at bounding box center [470, 227] width 940 height 455
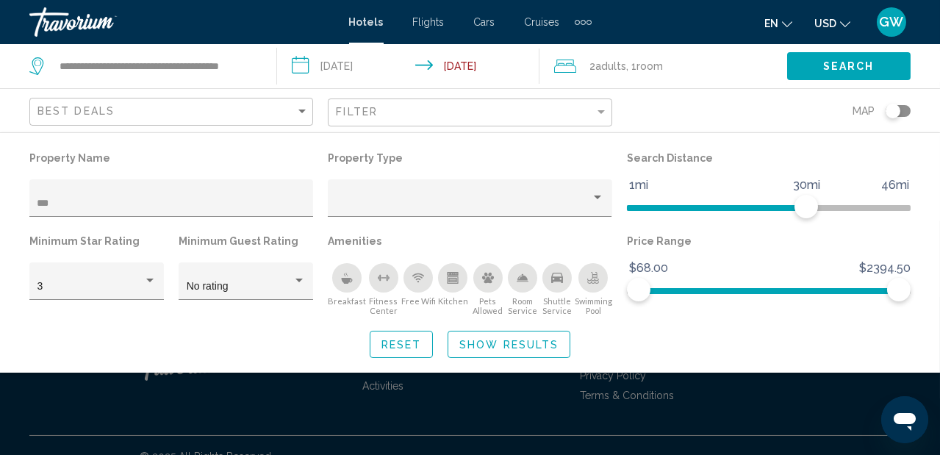
click at [815, 65] on button "Search" at bounding box center [848, 65] width 123 height 27
click at [520, 346] on span "Show Results" at bounding box center [508, 345] width 99 height 12
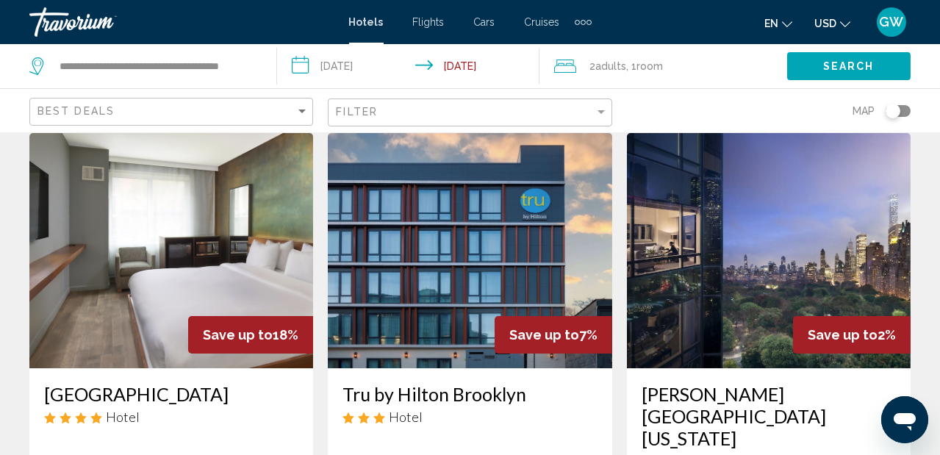
scroll to position [49, 0]
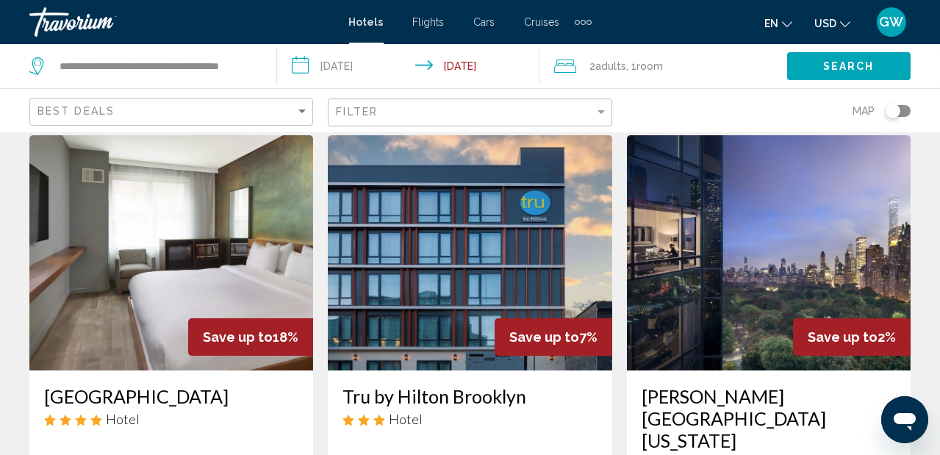
click at [485, 275] on img "Main content" at bounding box center [470, 252] width 284 height 235
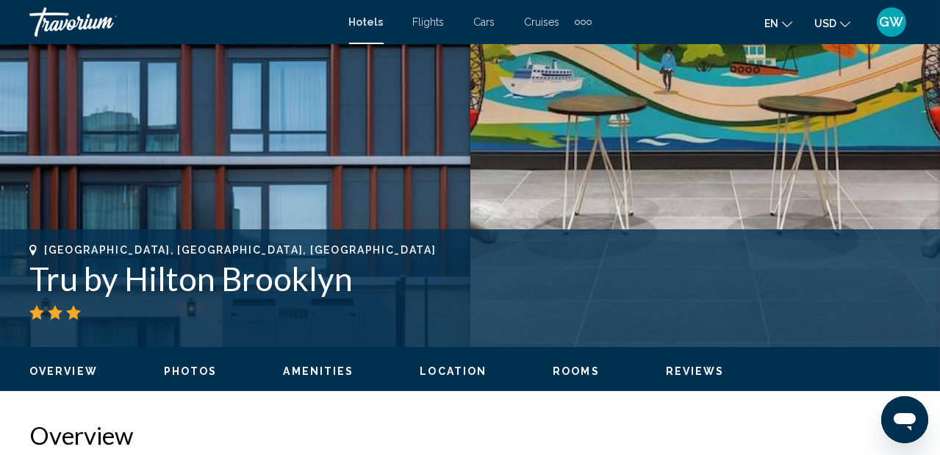
scroll to position [409, 0]
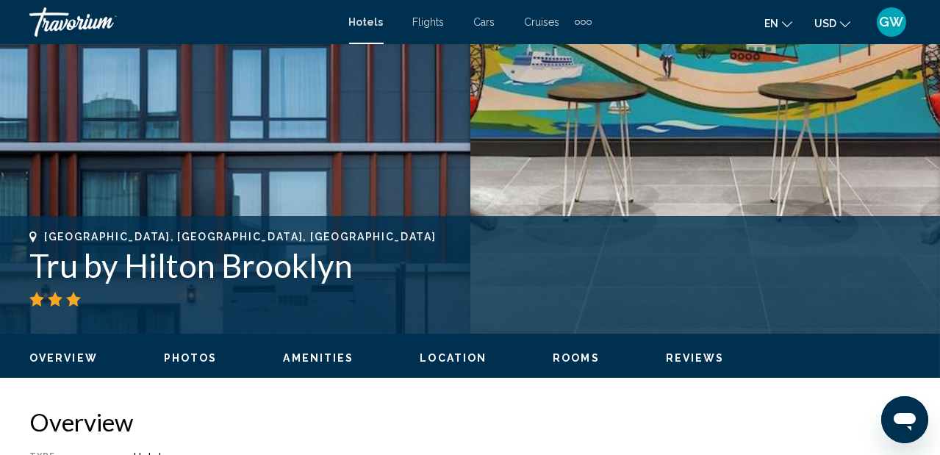
click at [196, 362] on span "Photos" at bounding box center [191, 358] width 54 height 12
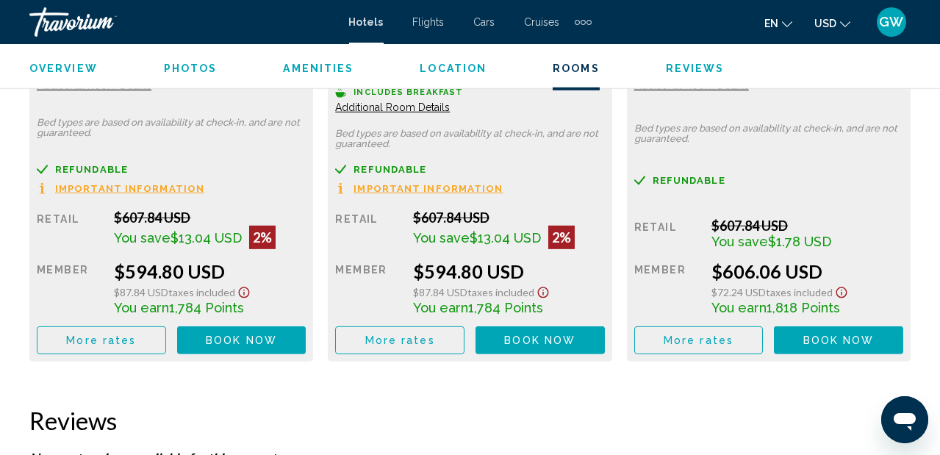
scroll to position [2995, 0]
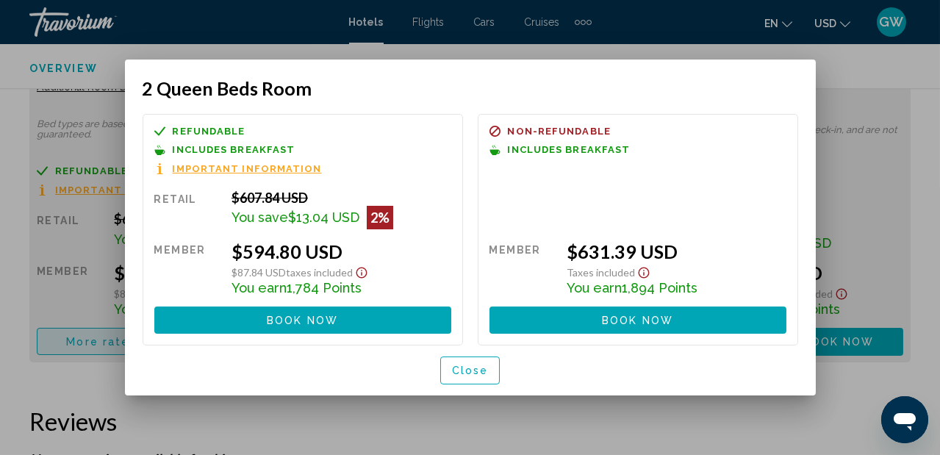
scroll to position [0, 0]
click at [467, 374] on span "Close" at bounding box center [470, 371] width 37 height 12
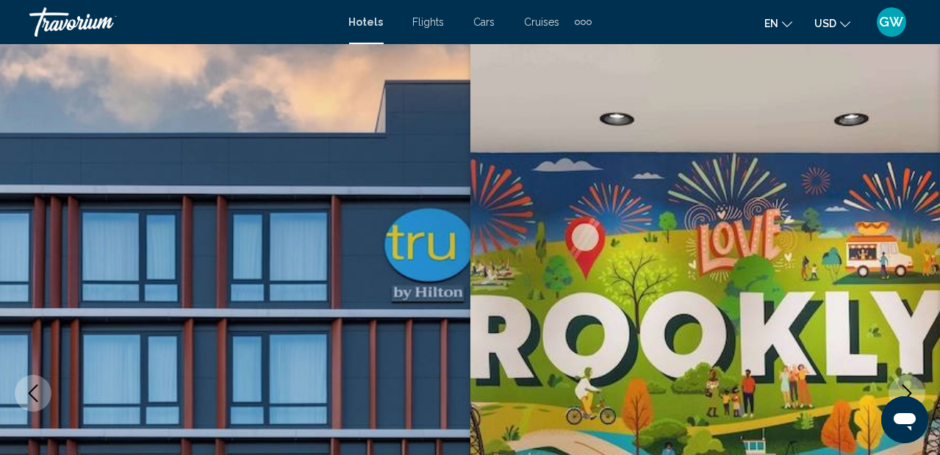
scroll to position [2995, 0]
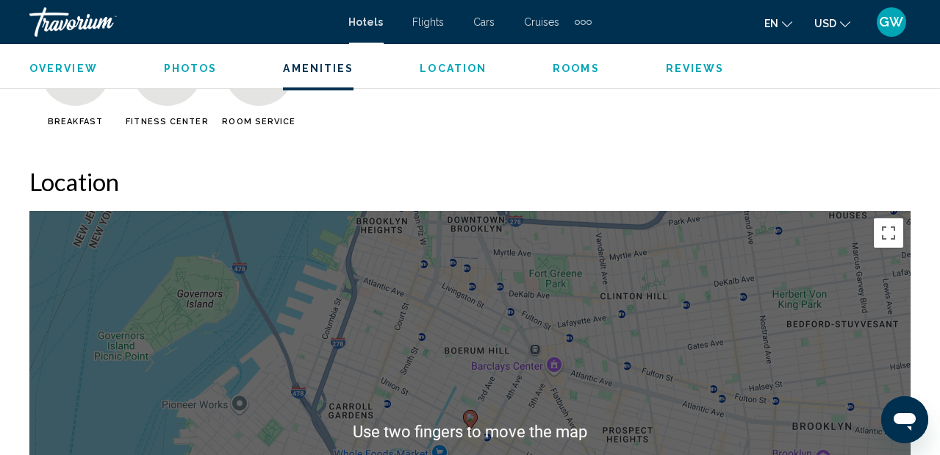
click at [690, 73] on span "Reviews" at bounding box center [695, 68] width 59 height 12
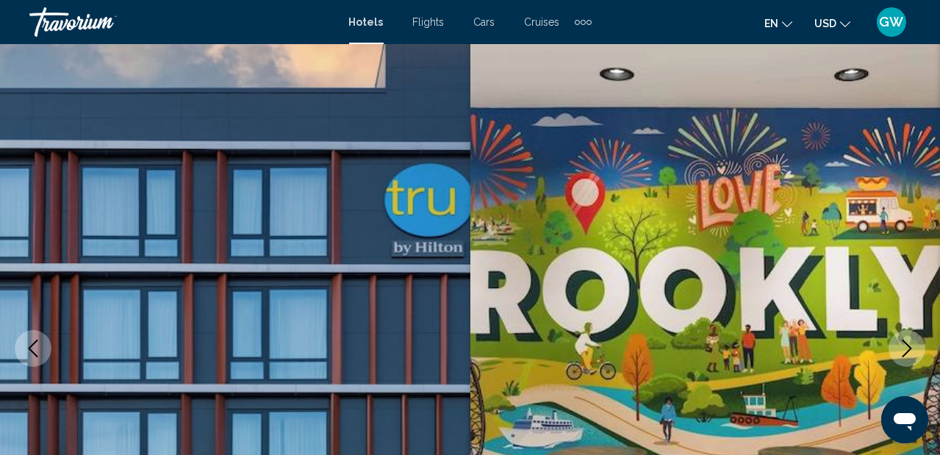
scroll to position [0, 0]
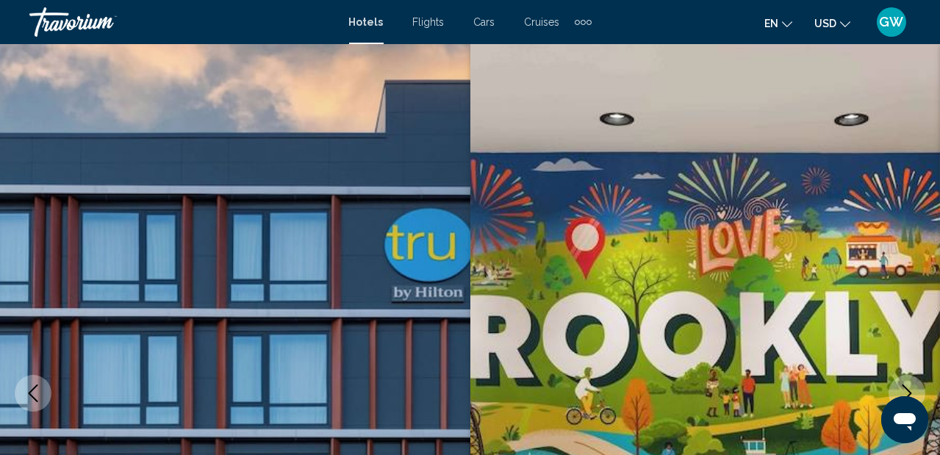
drag, startPoint x: 690, startPoint y: 73, endPoint x: 741, endPoint y: 65, distance: 51.4
click at [741, 65] on img "Main content" at bounding box center [705, 393] width 470 height 698
